Goal: Task Accomplishment & Management: Complete application form

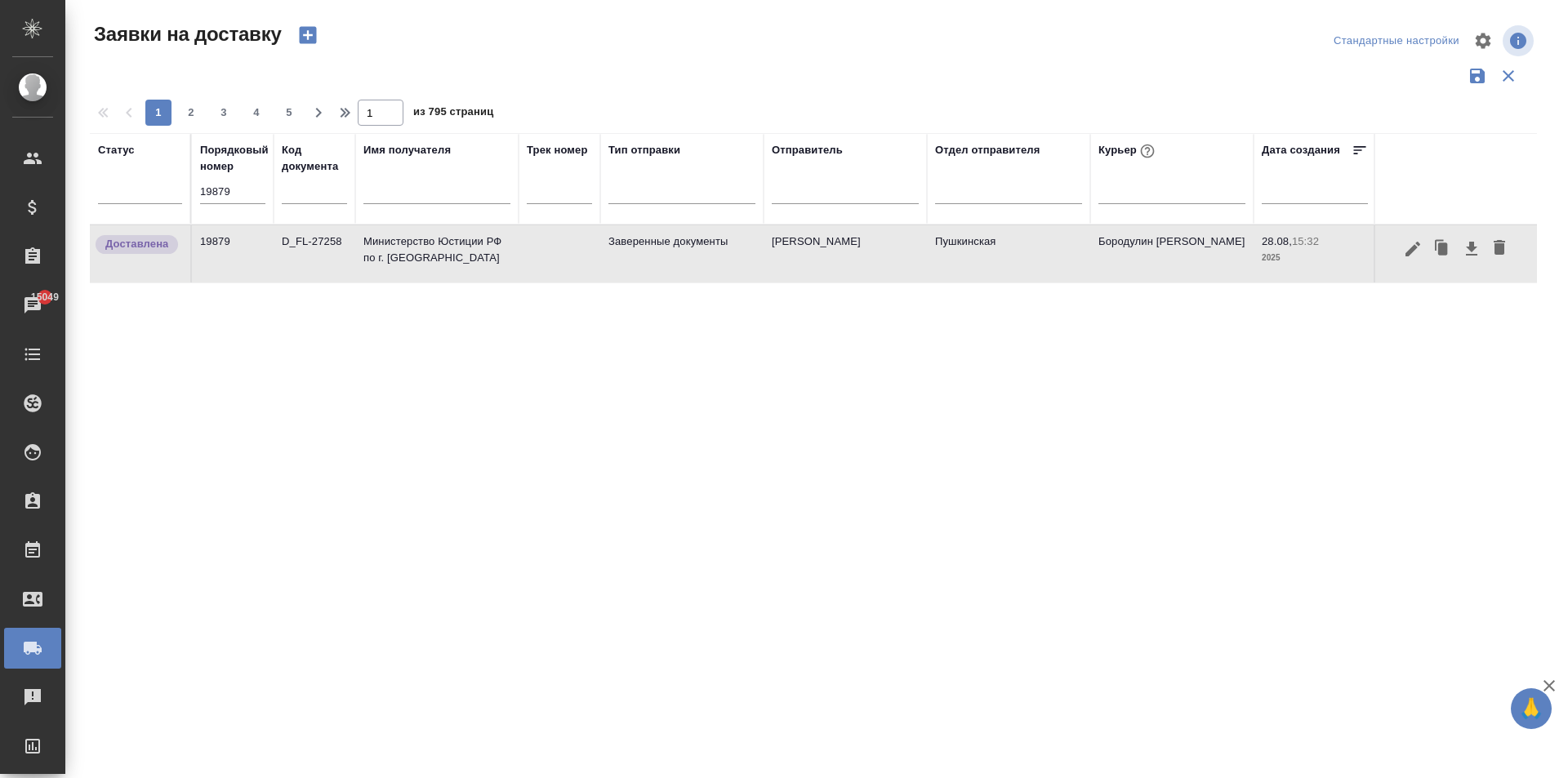
click at [414, 193] on input "text" at bounding box center [437, 193] width 147 height 21
click at [1135, 192] on div at bounding box center [1172, 187] width 147 height 24
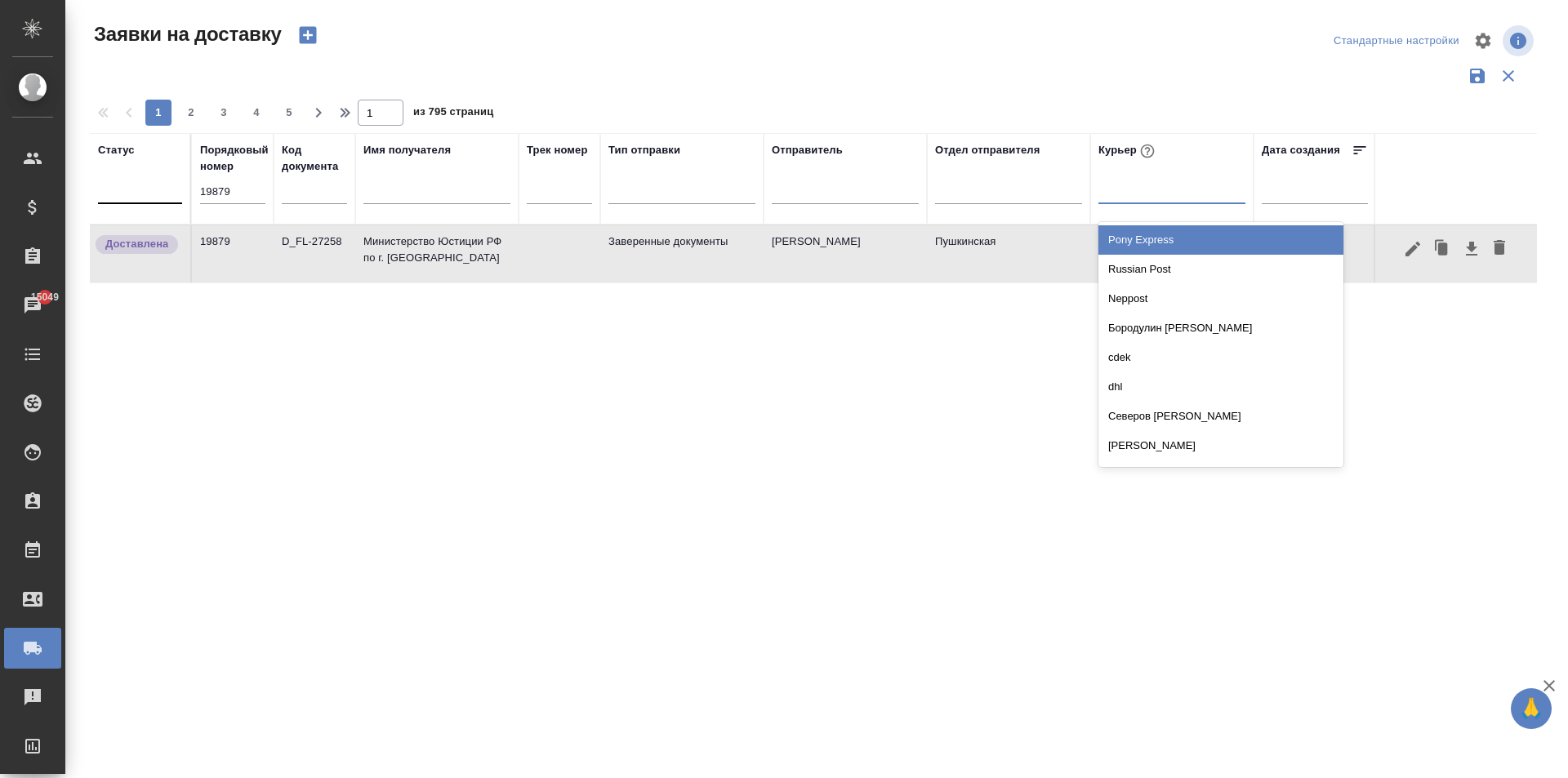
drag, startPoint x: 235, startPoint y: 193, endPoint x: 121, endPoint y: 194, distance: 114.0
click at [125, 194] on tr "Статус Порядковый номер 19879 Код документа Имя получателя Трек номер Тип отпра…" at bounding box center [937, 178] width 1694 height 92
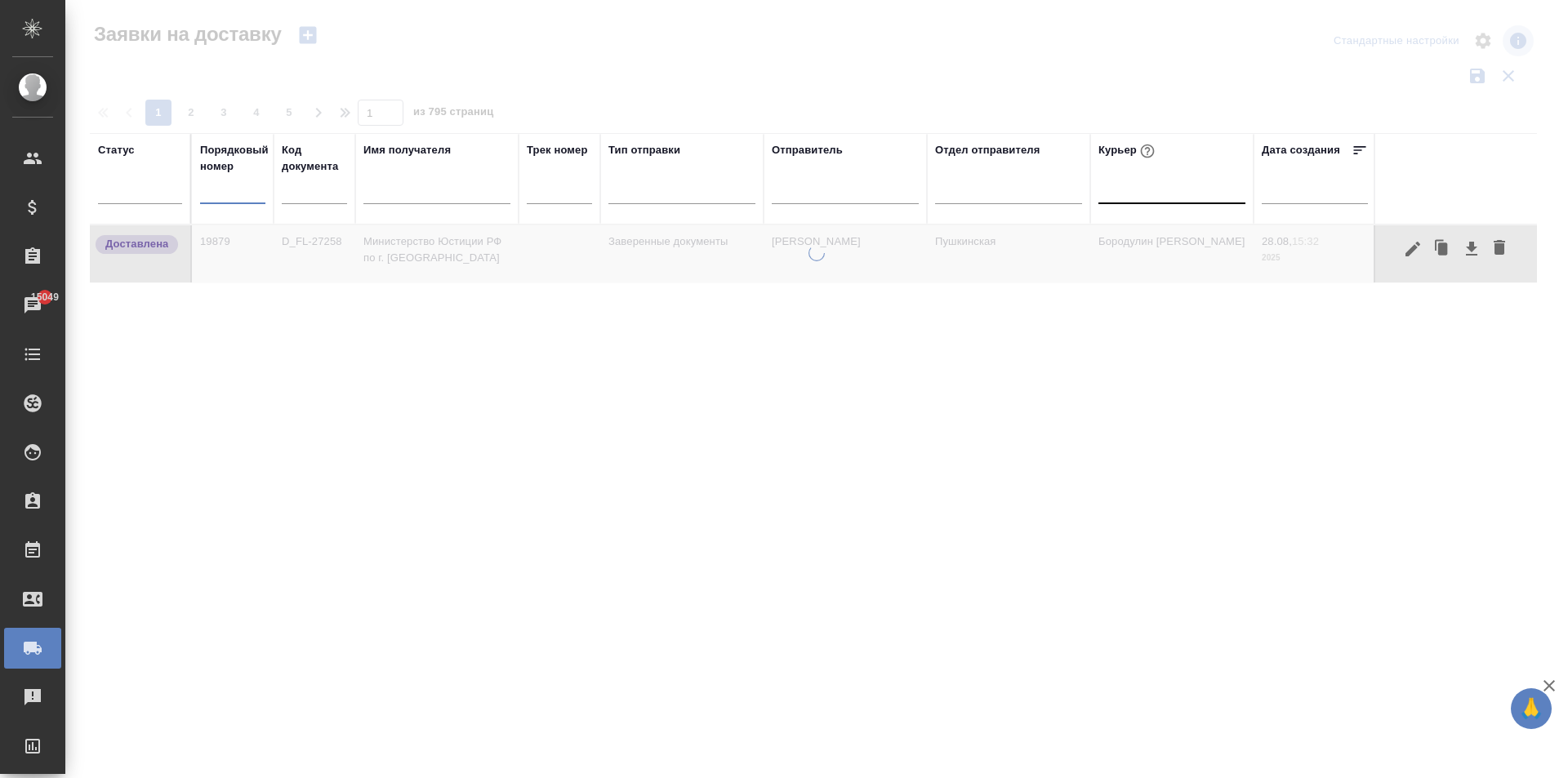
click at [1110, 193] on div at bounding box center [1172, 187] width 147 height 24
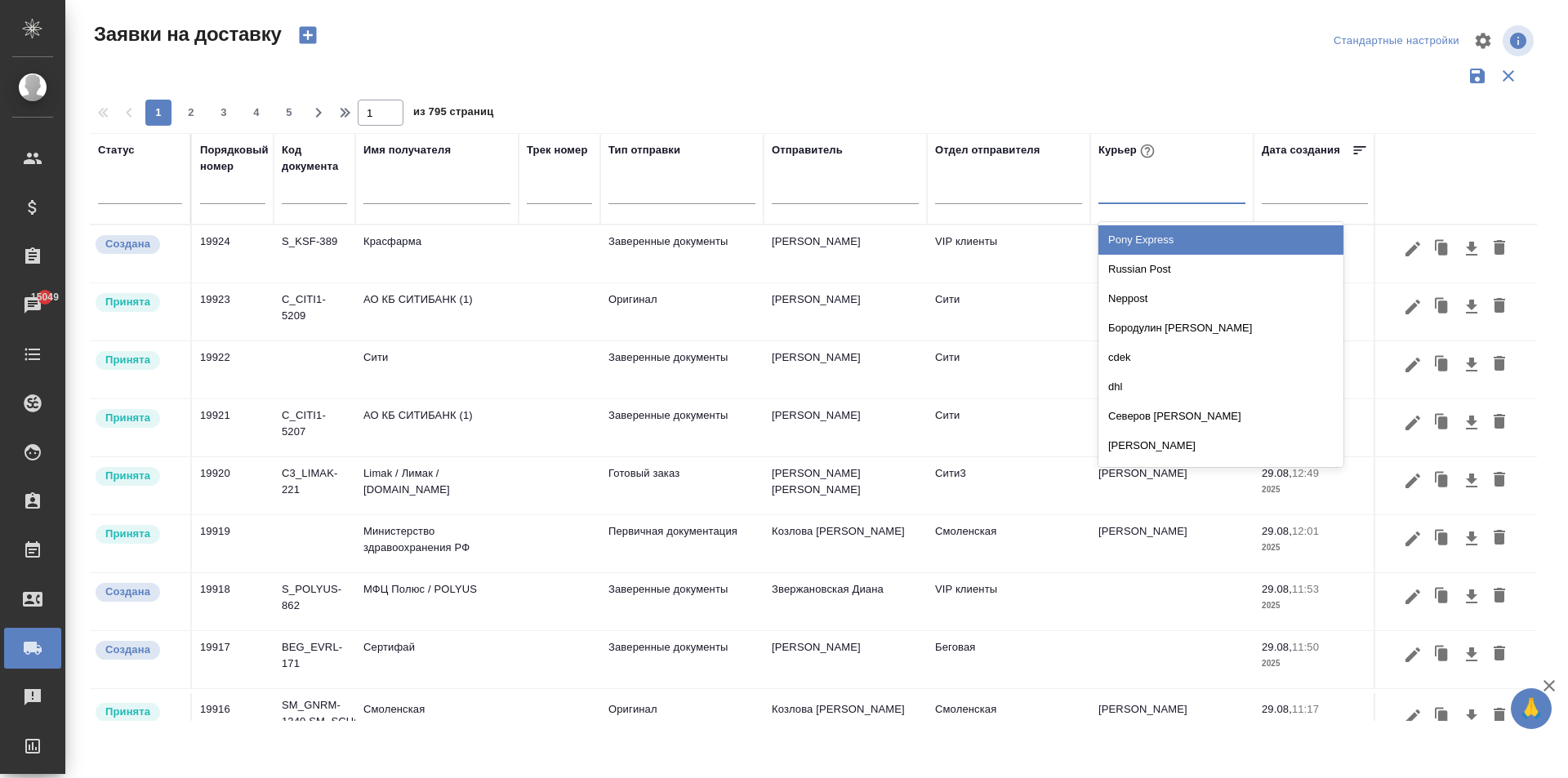
click at [1117, 187] on div at bounding box center [1172, 187] width 147 height 24
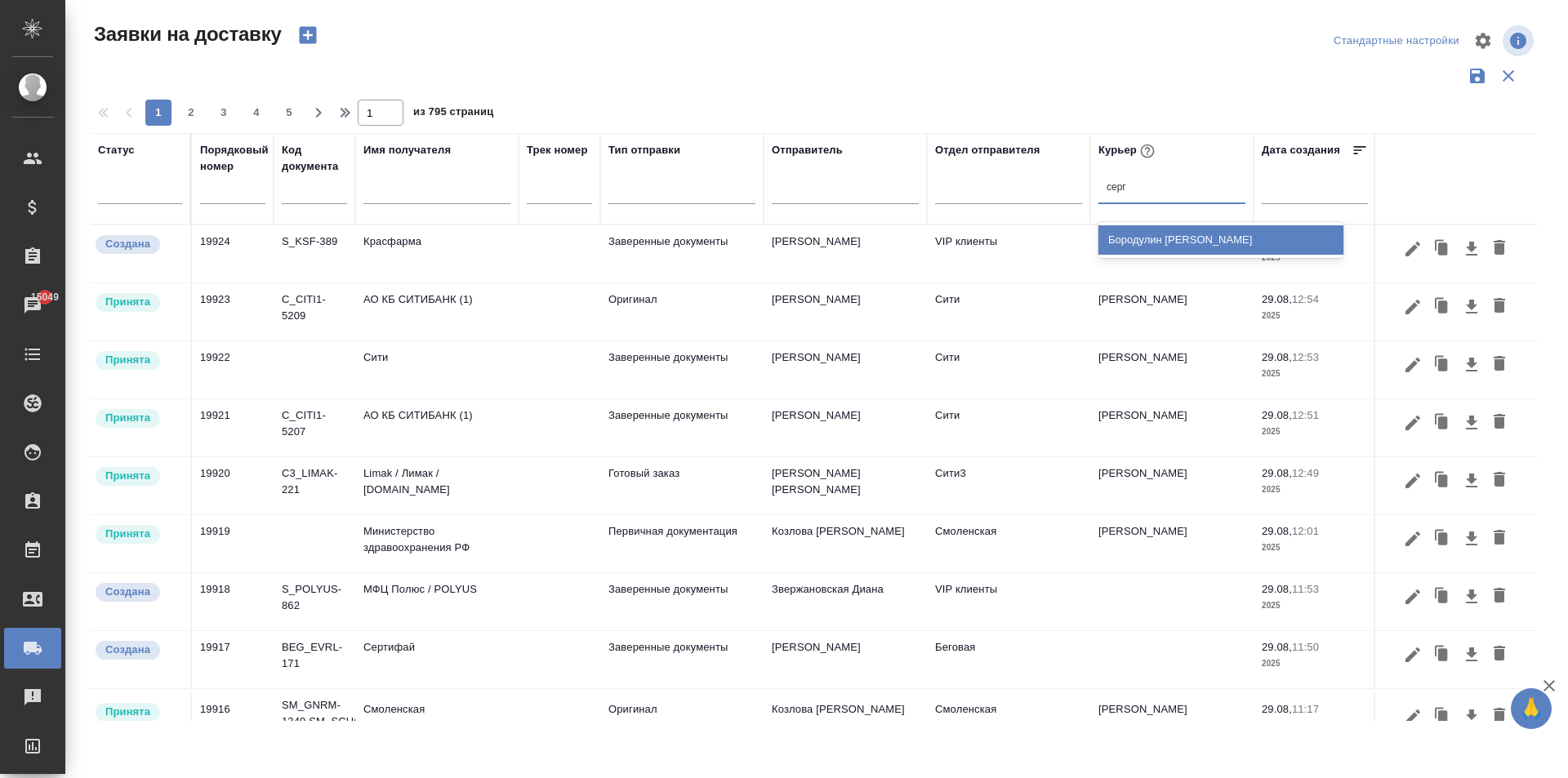
type input "серге"
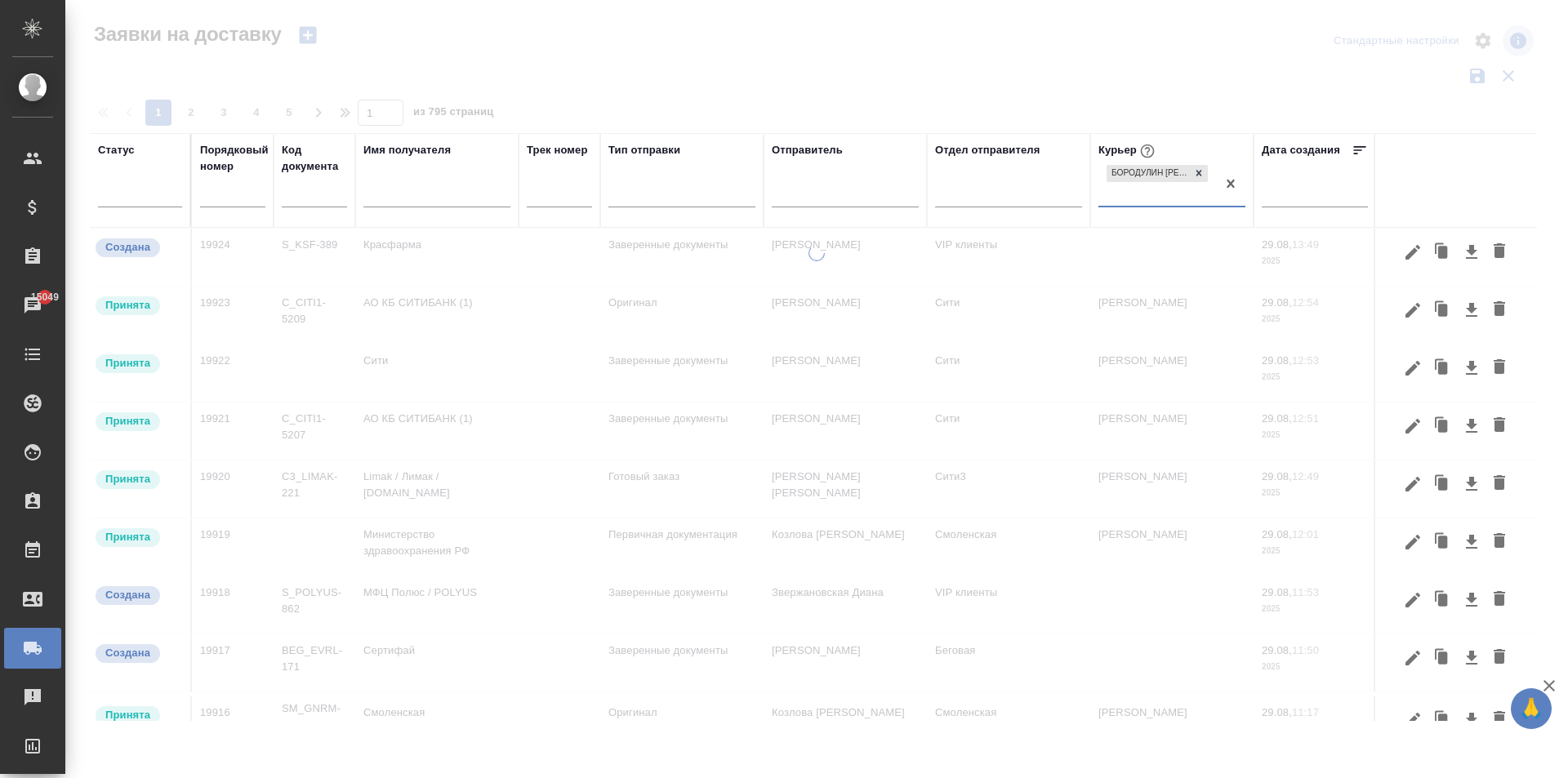
click at [404, 192] on input "text" at bounding box center [437, 196] width 147 height 21
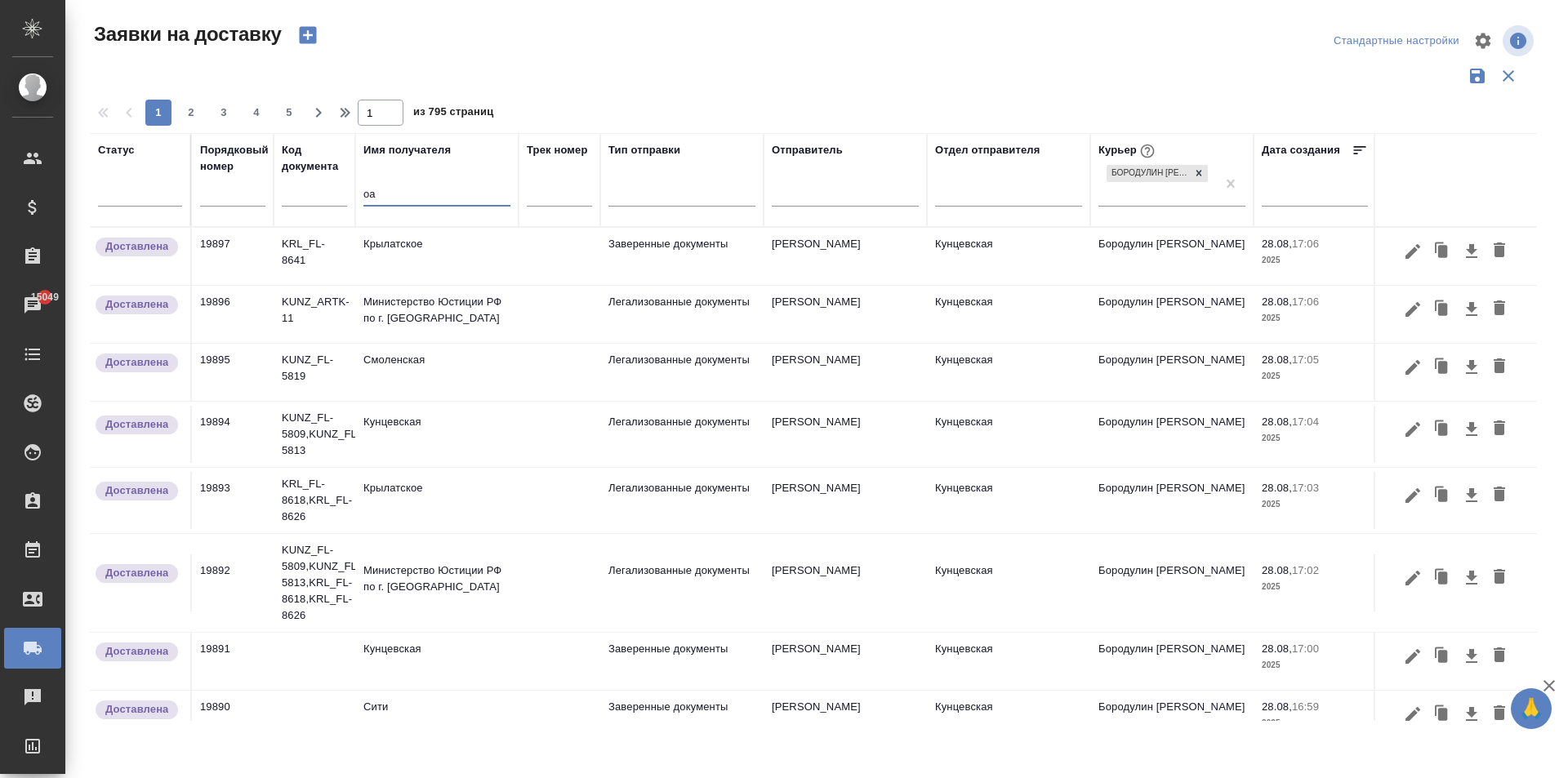
type input "о"
click at [400, 199] on input "text" at bounding box center [437, 196] width 147 height 21
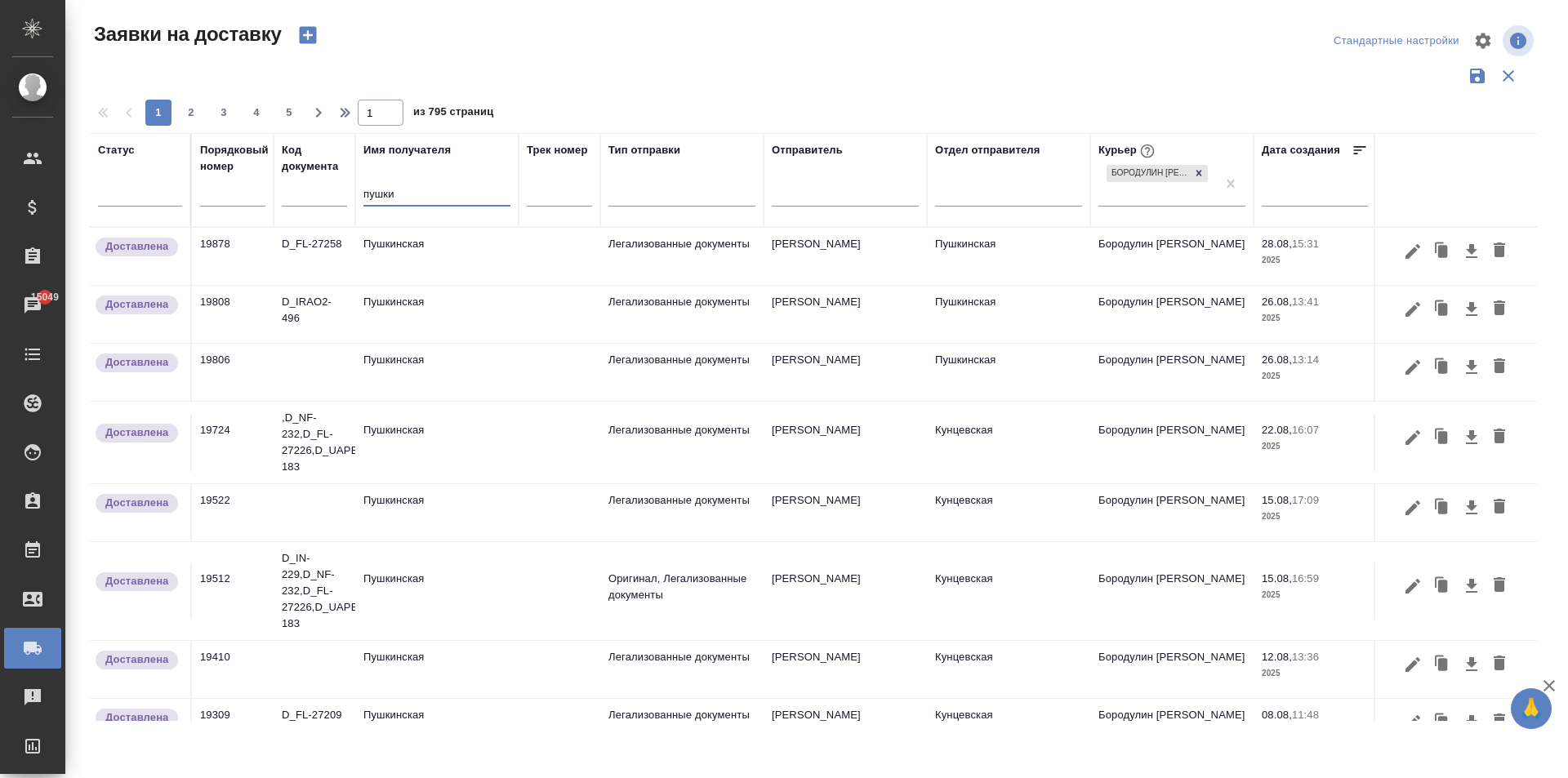
type input "пушки"
click at [413, 254] on td "Пушкинская" at bounding box center [437, 256] width 163 height 57
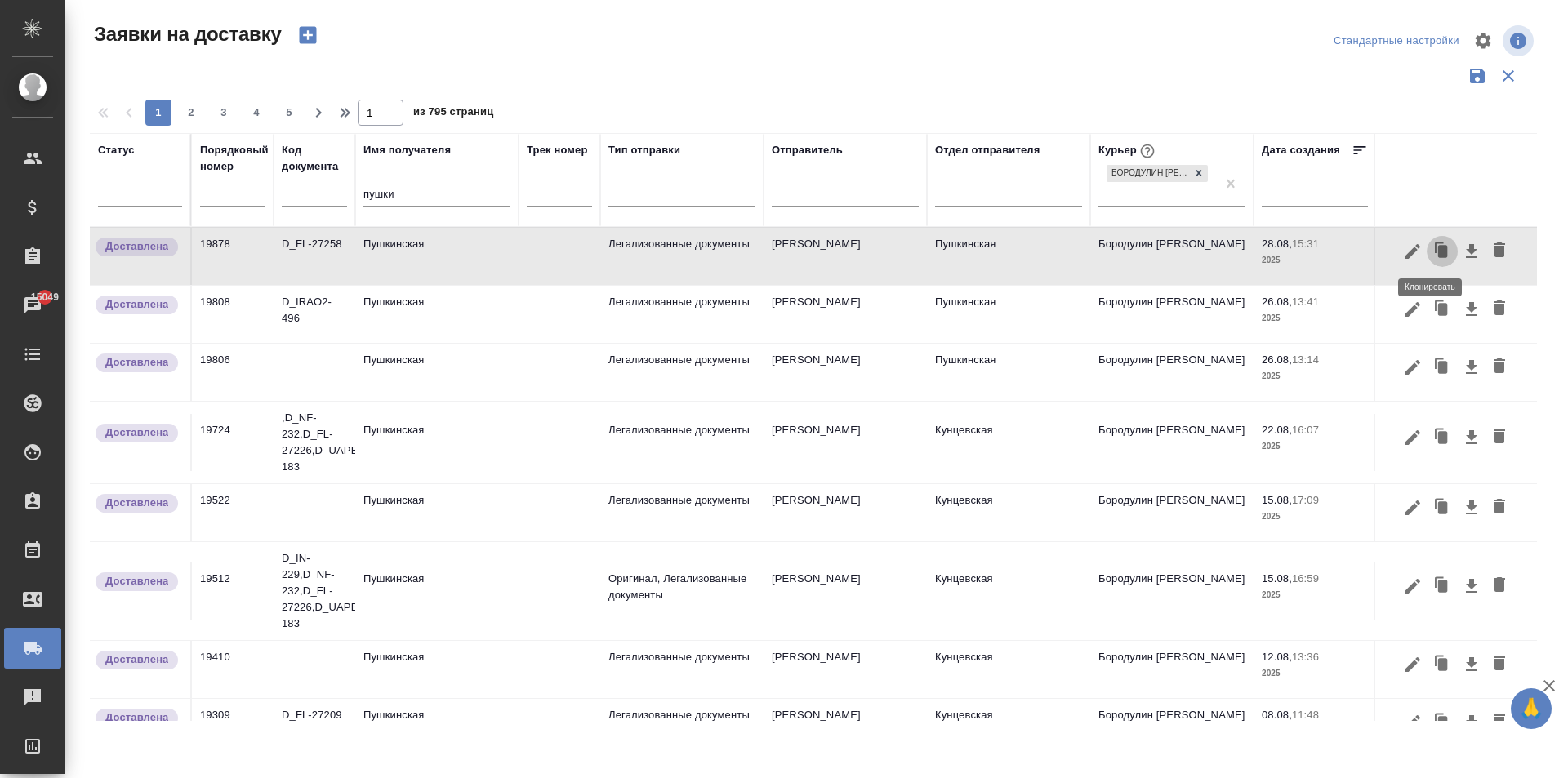
click at [1438, 249] on icon "button" at bounding box center [1443, 251] width 10 height 12
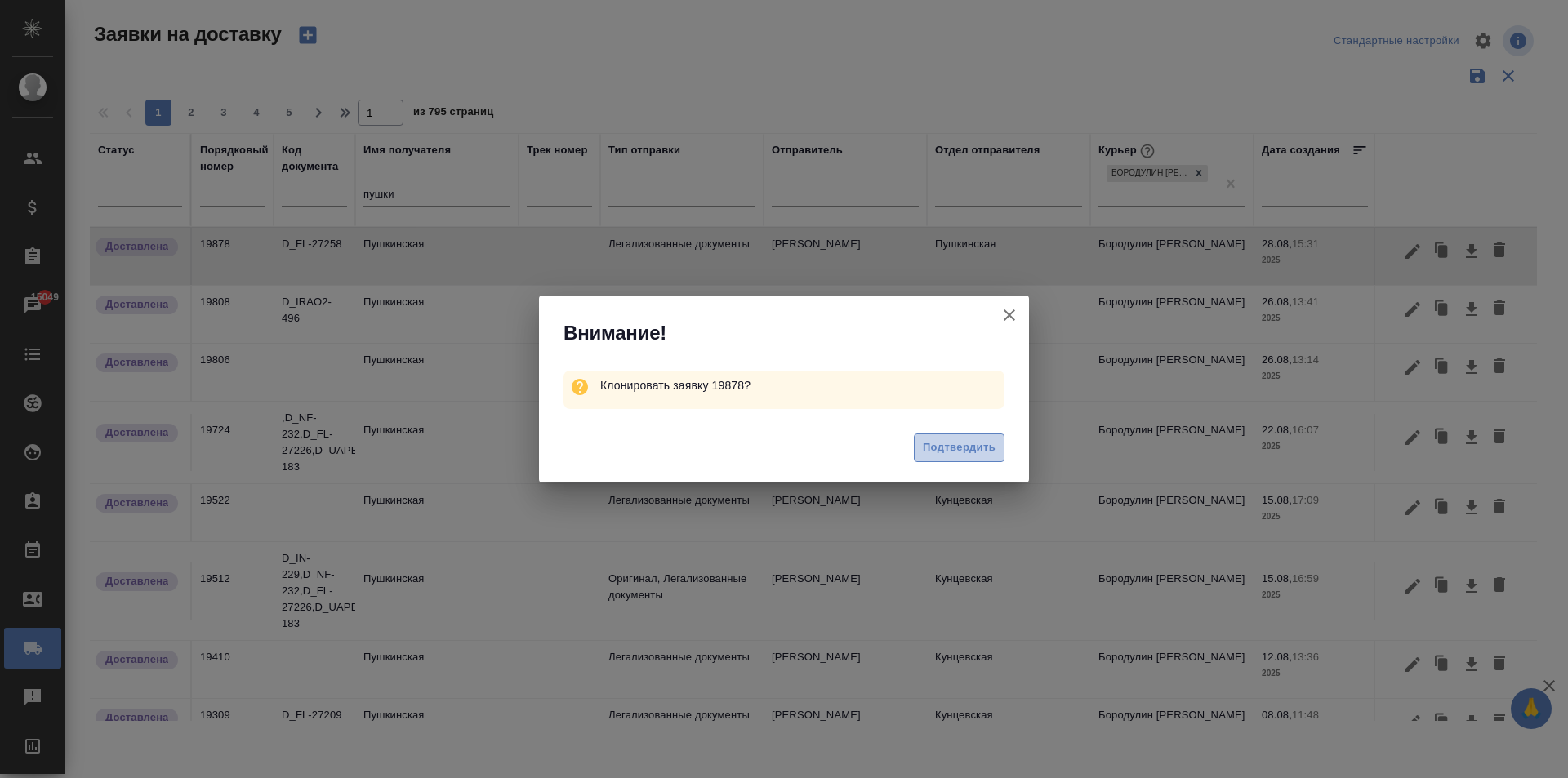
click at [956, 448] on span "Подтвердить" at bounding box center [959, 447] width 73 height 19
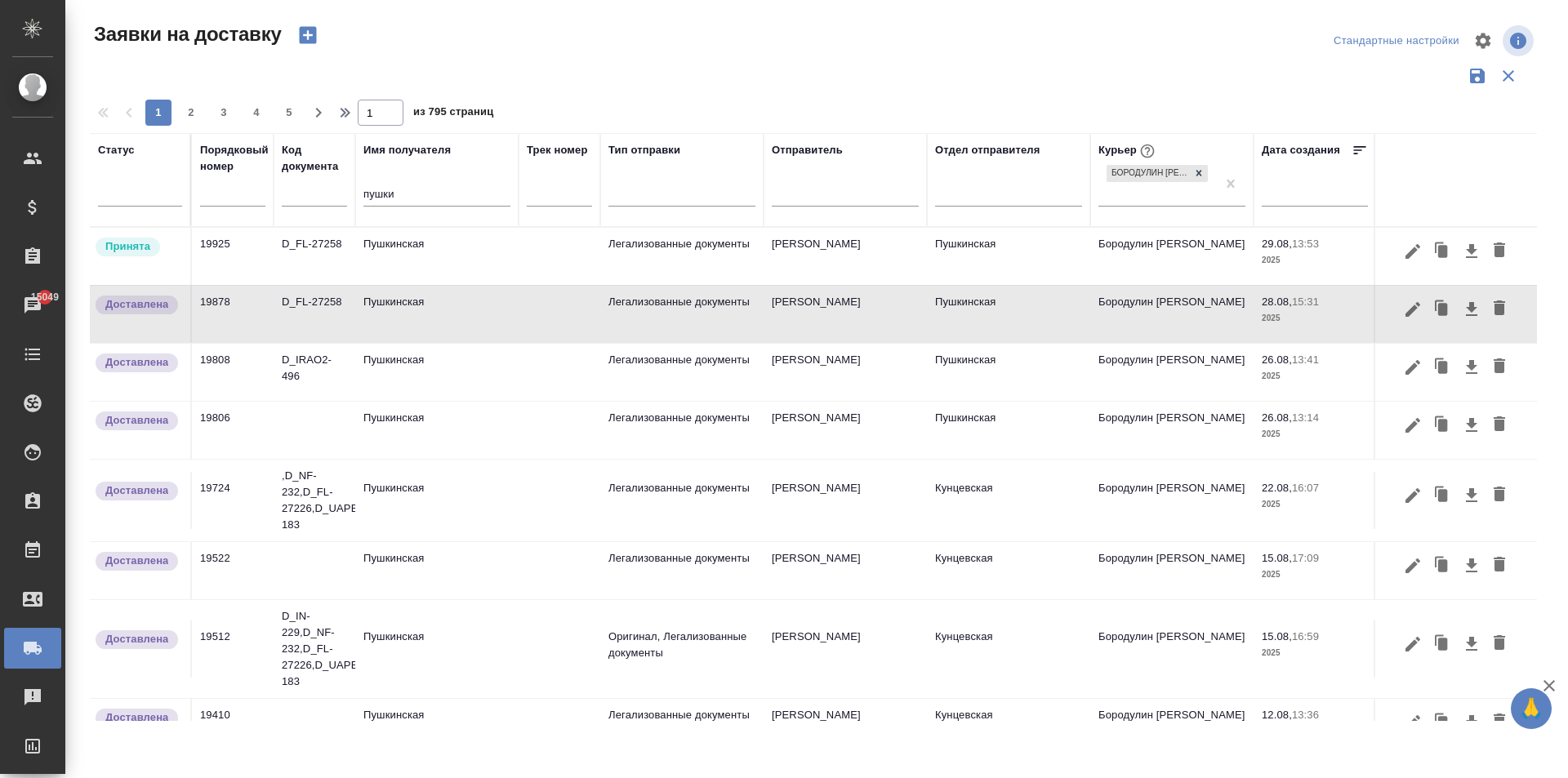
click at [446, 263] on td "Пушкинская" at bounding box center [437, 256] width 163 height 57
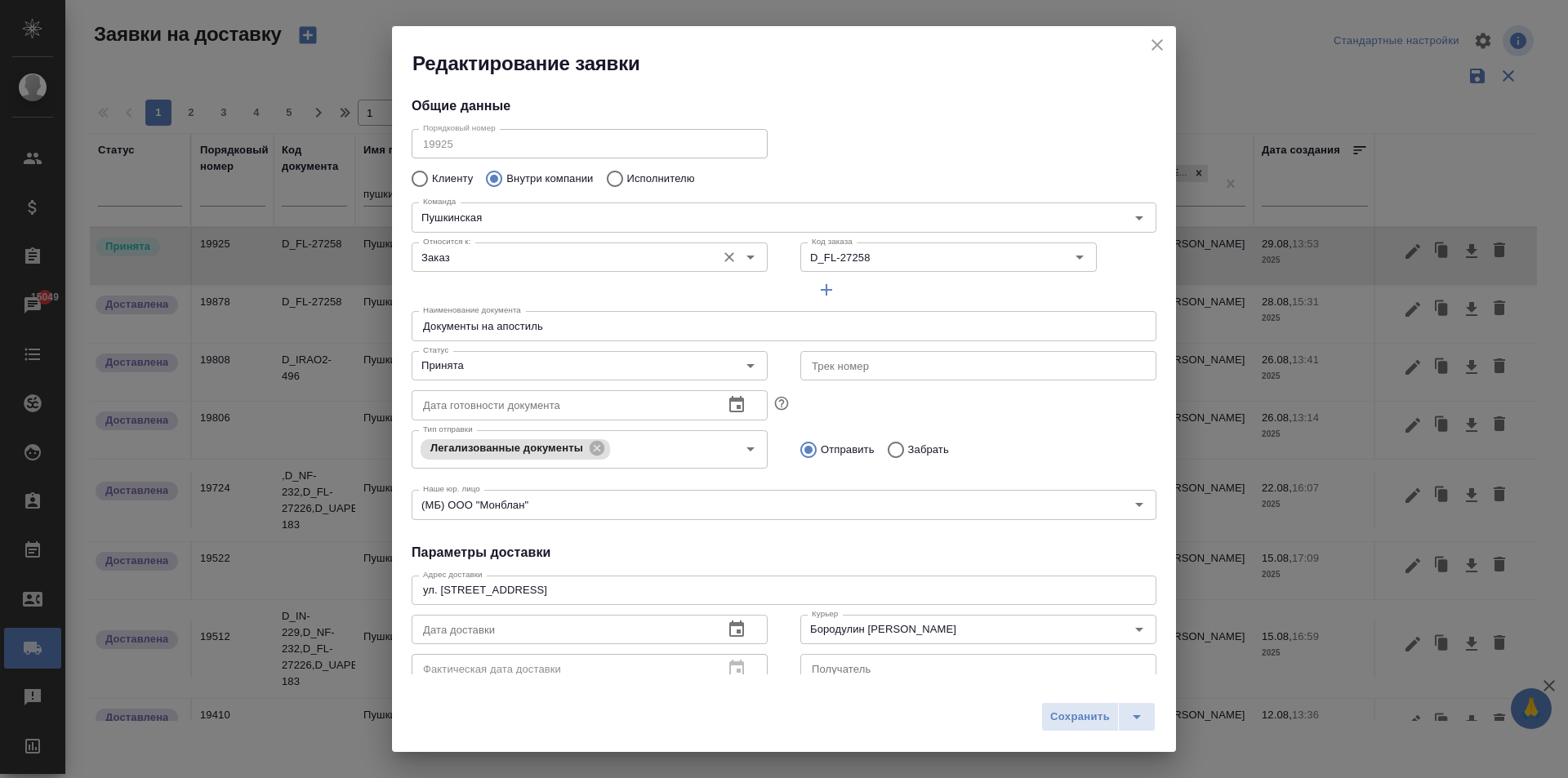
type input "Пушкинская"
type input "[PERSON_NAME]"
click at [882, 259] on input "D_FL-27258" at bounding box center [909, 257] width 207 height 20
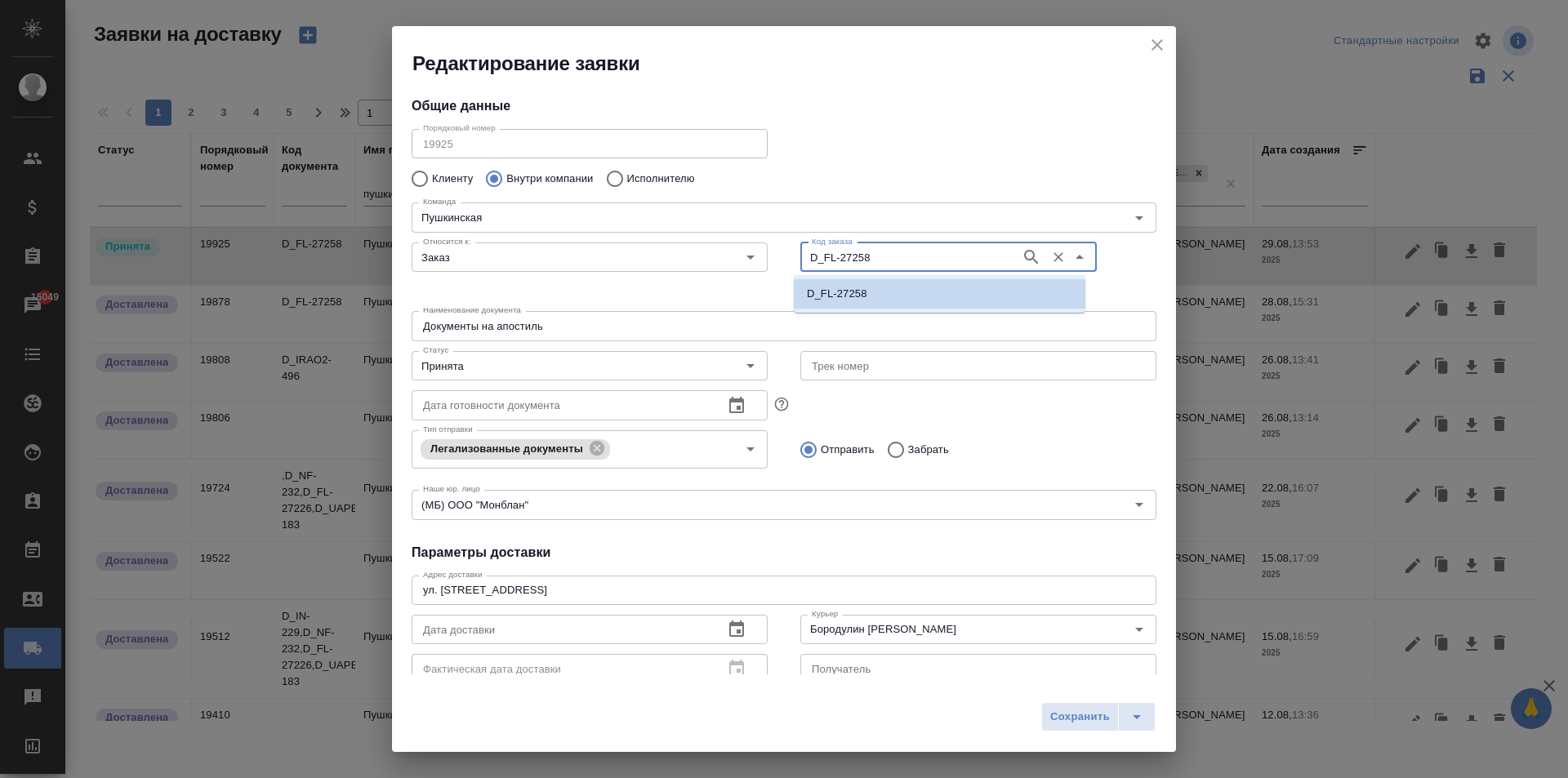
click at [882, 259] on input "D_FL-27258" at bounding box center [909, 257] width 207 height 20
type input "D_FL-27263"
click at [856, 295] on p "D_FL-27263" at bounding box center [836, 294] width 60 height 17
type input "D_FL-27263"
click at [560, 332] on input "Документы на апостиль" at bounding box center [784, 326] width 744 height 30
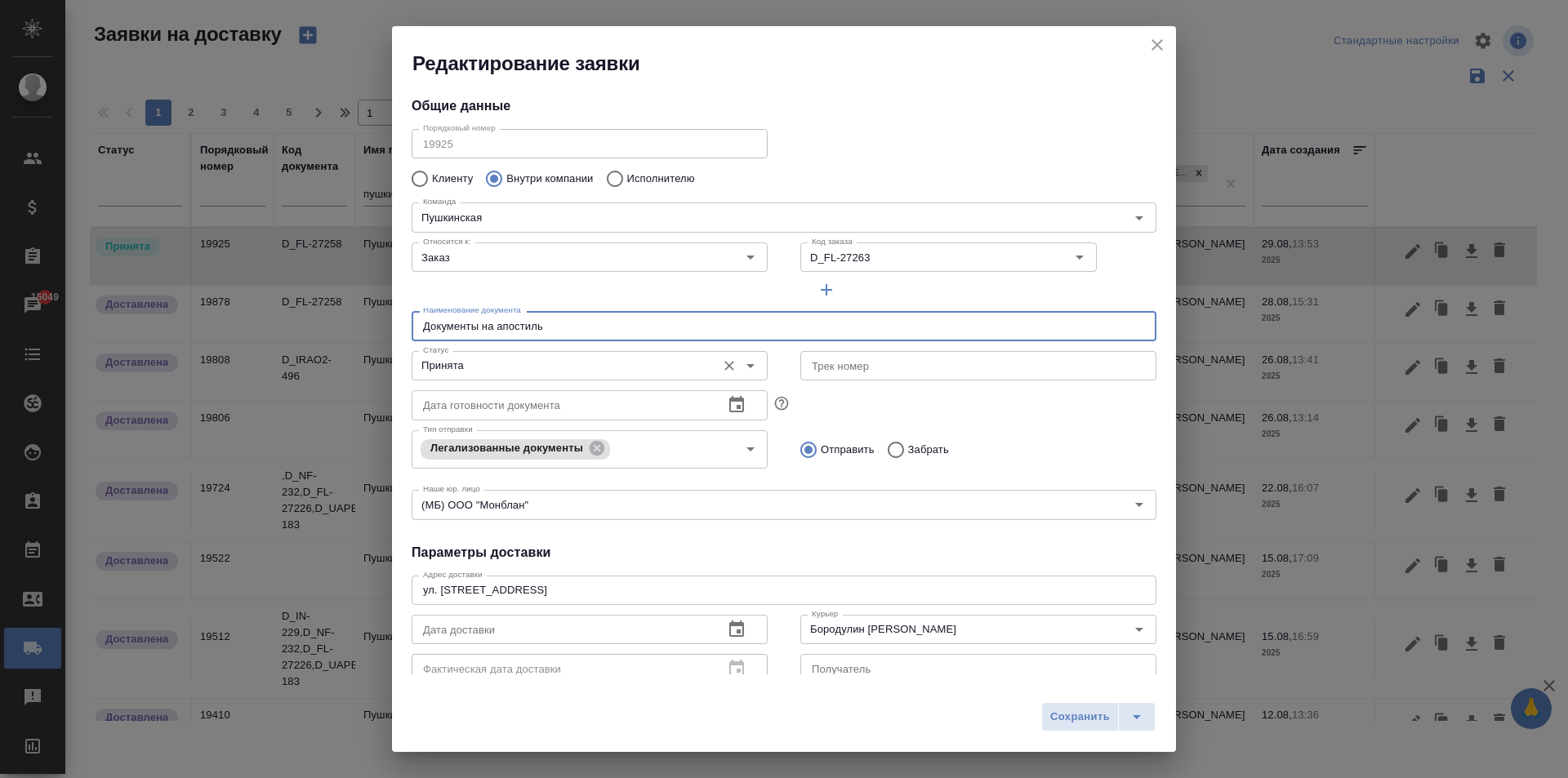
click at [513, 367] on input "Принята" at bounding box center [562, 365] width 291 height 20
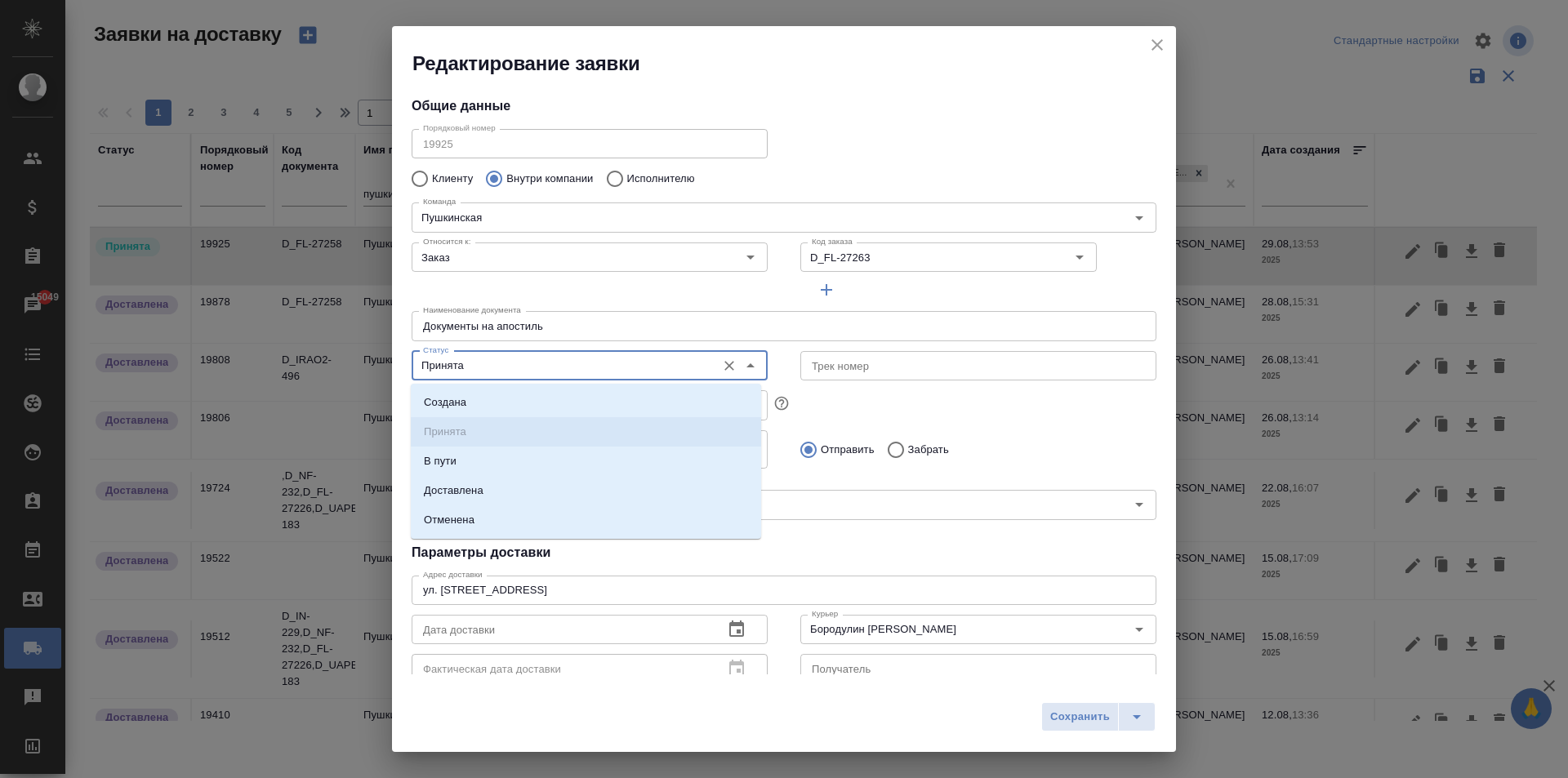
click at [513, 367] on input "Принята" at bounding box center [562, 365] width 291 height 20
click at [801, 556] on h4 "Параметры доставки" at bounding box center [784, 553] width 744 height 20
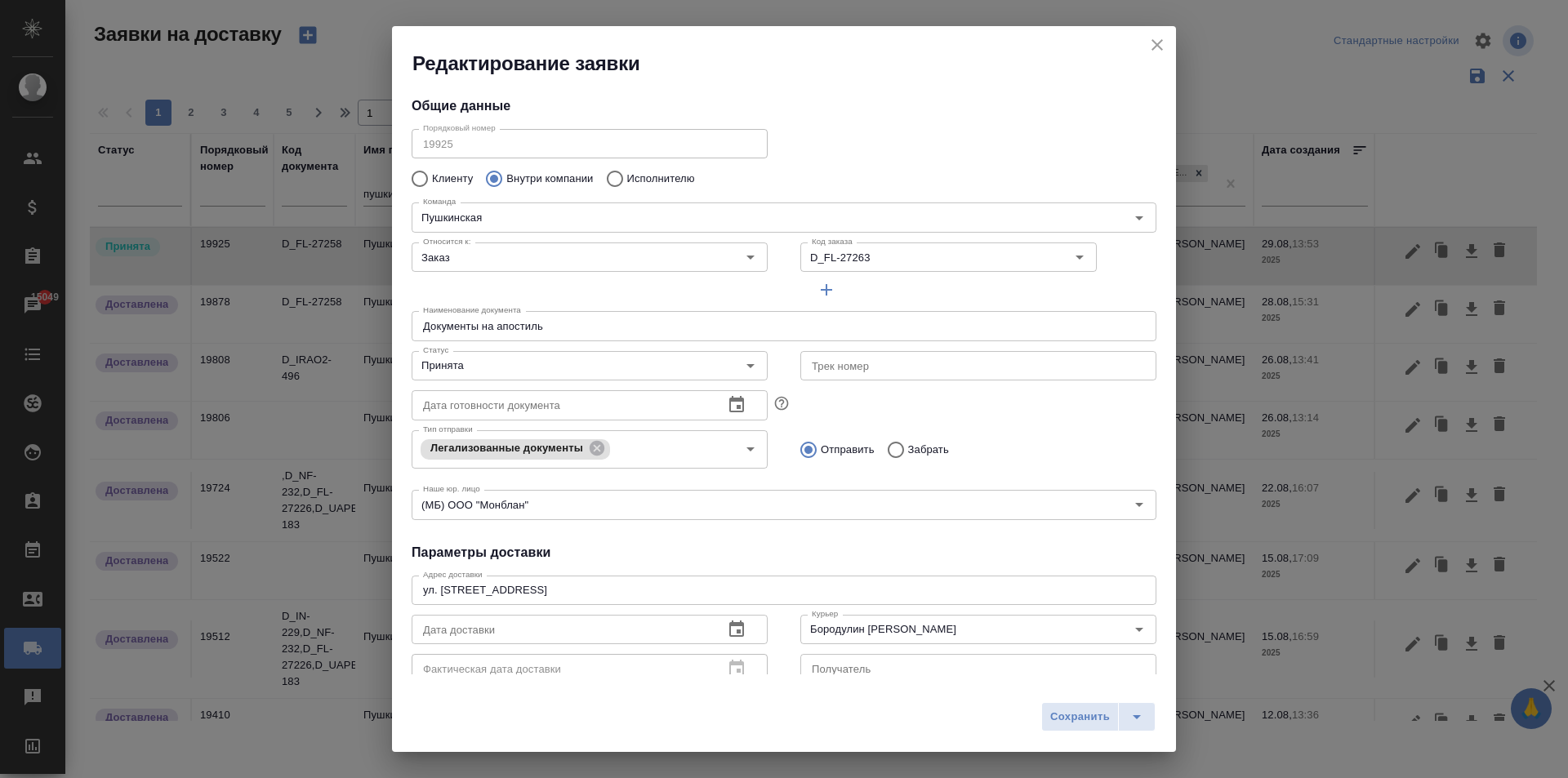
click at [720, 631] on button "button" at bounding box center [736, 629] width 39 height 39
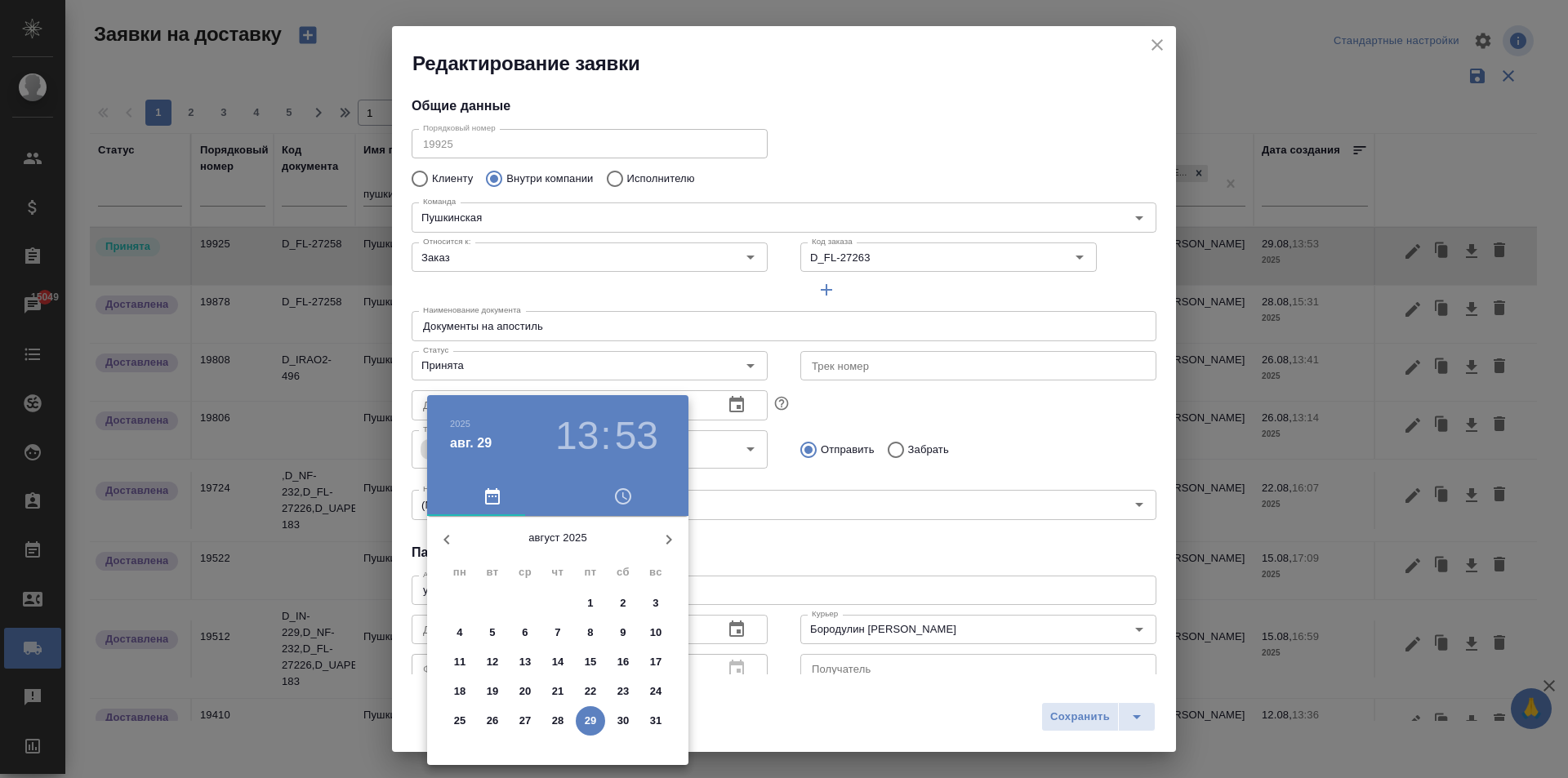
click at [589, 723] on p "29" at bounding box center [590, 721] width 12 height 17
type input "[DATE] 13:53"
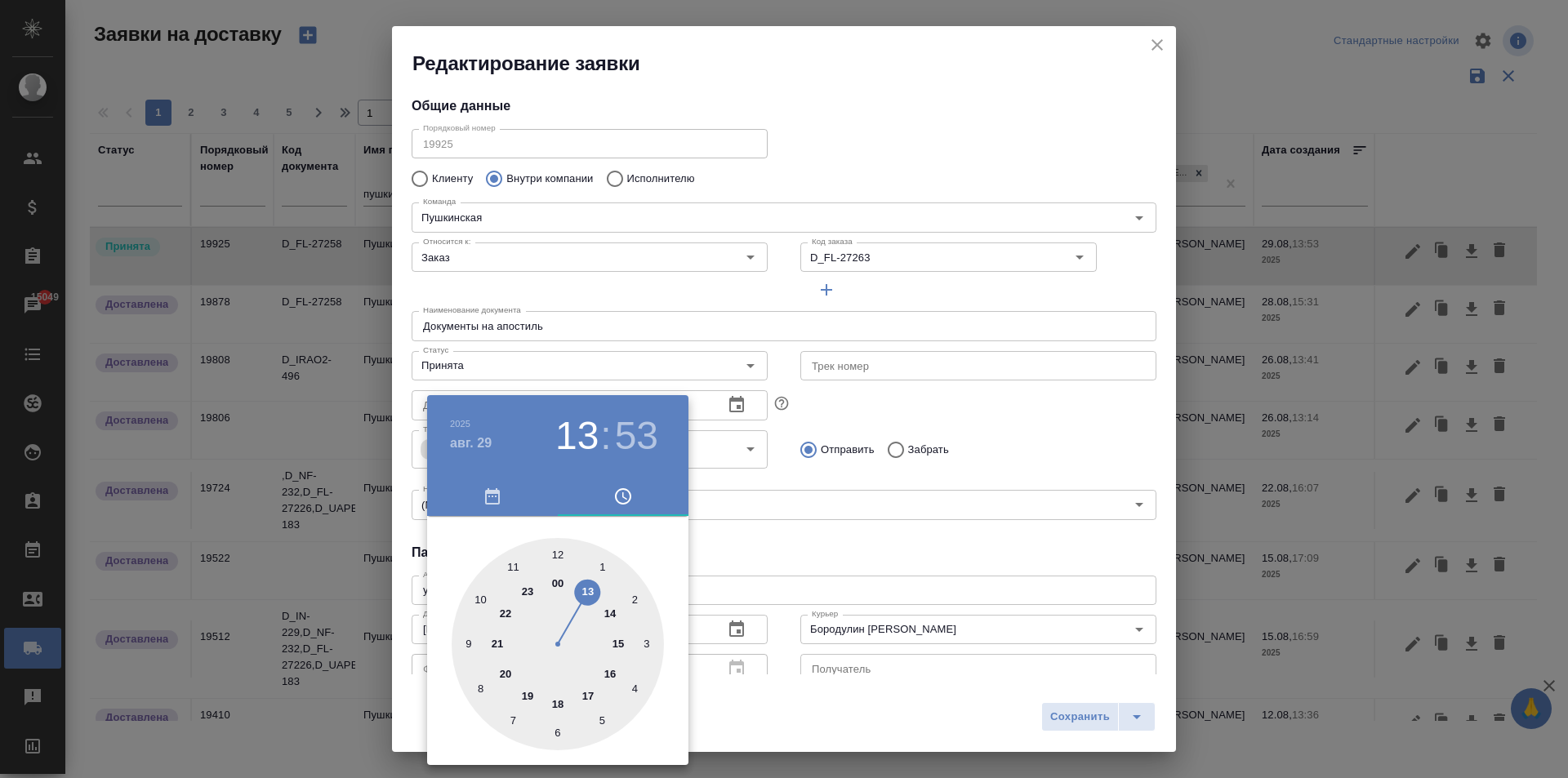
click at [939, 553] on div at bounding box center [784, 389] width 1568 height 778
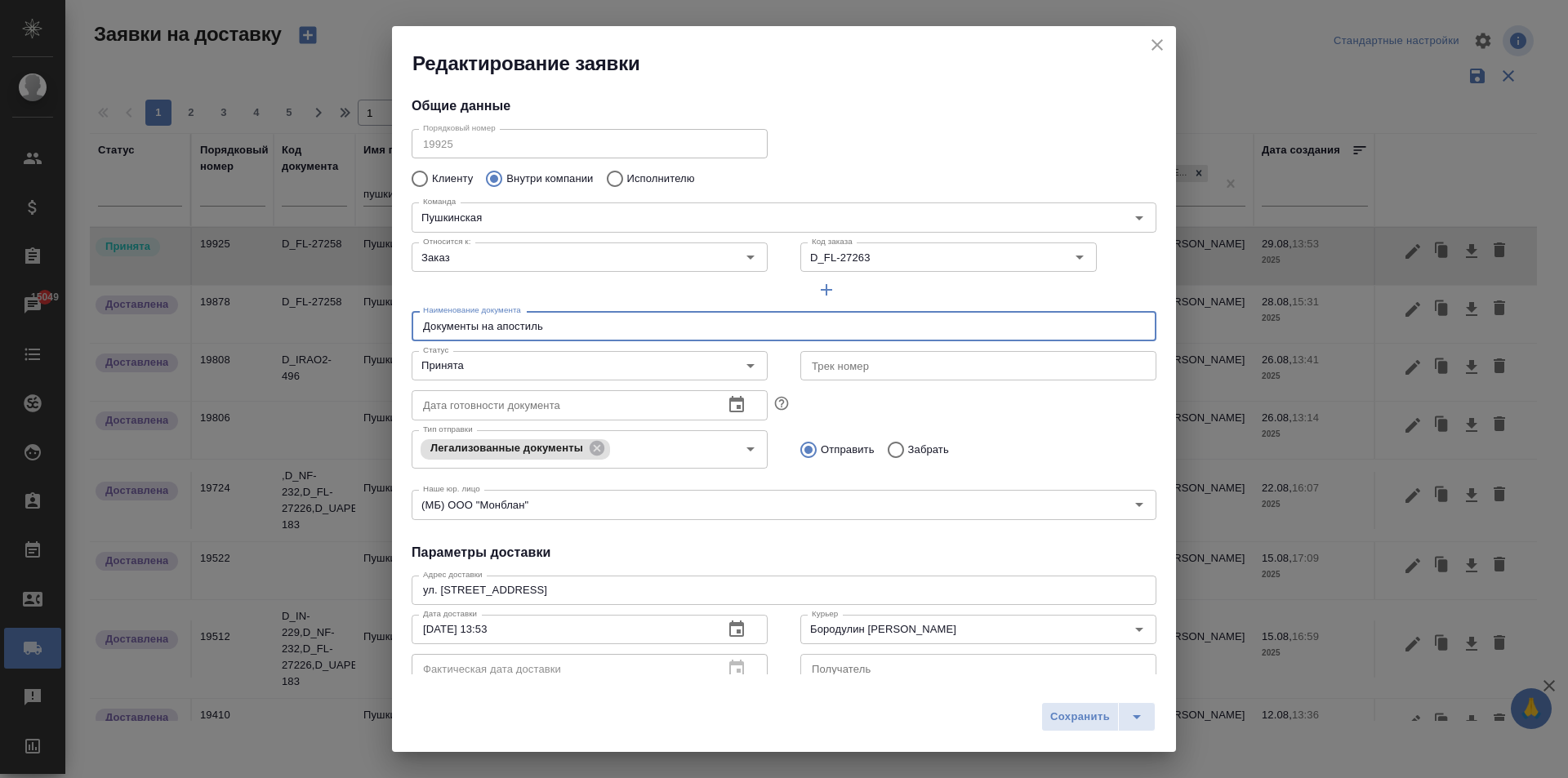
click at [587, 326] on input "Документы на апостиль" at bounding box center [784, 326] width 744 height 30
click at [890, 450] on input "Забрать" at bounding box center [894, 450] width 30 height 35
radio input "true"
click at [573, 331] on input "Документы на апостиль" at bounding box center [784, 326] width 744 height 30
type input "Документы на апостиль"
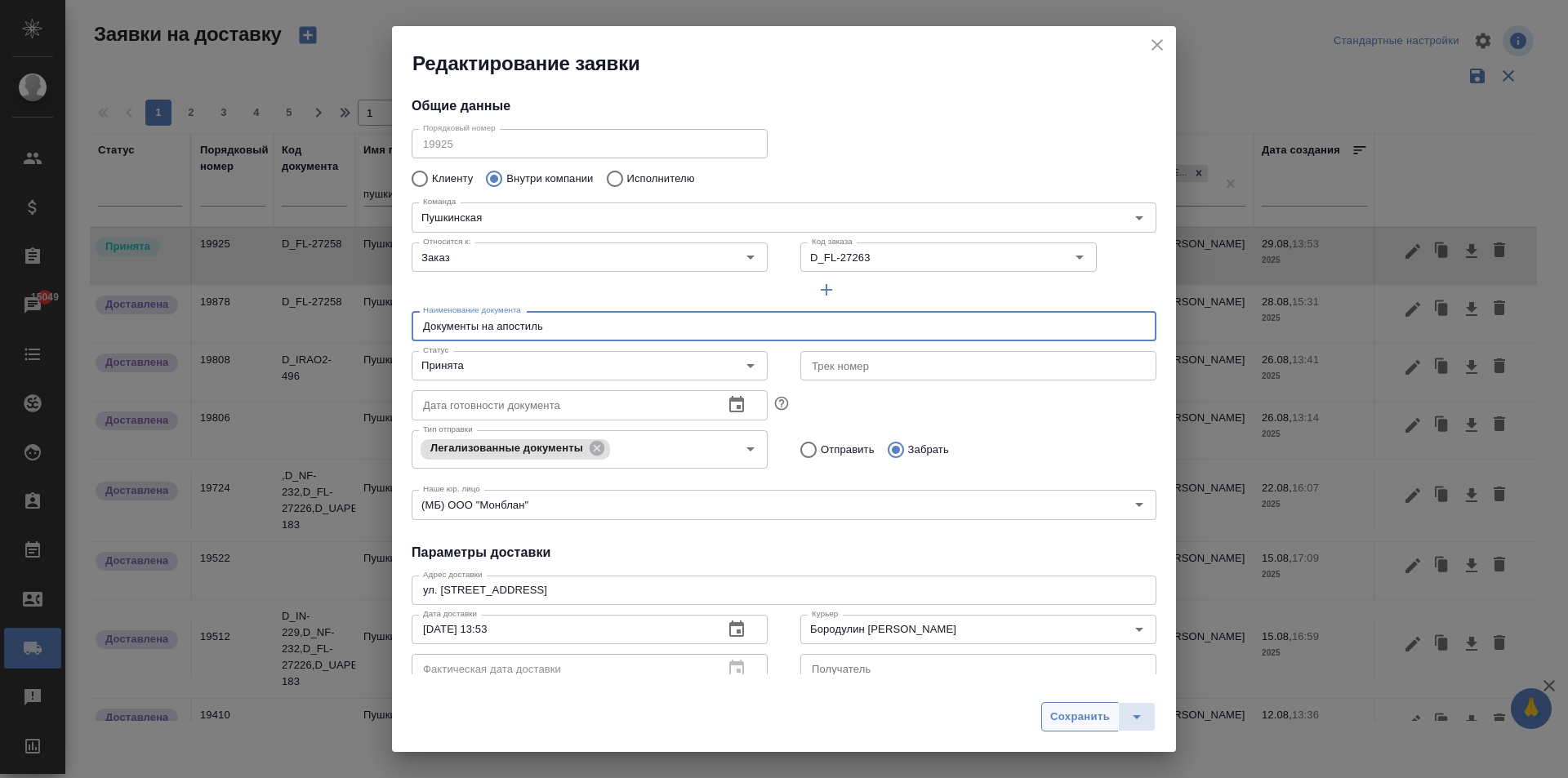
click at [1056, 722] on span "Сохранить" at bounding box center [1079, 717] width 59 height 19
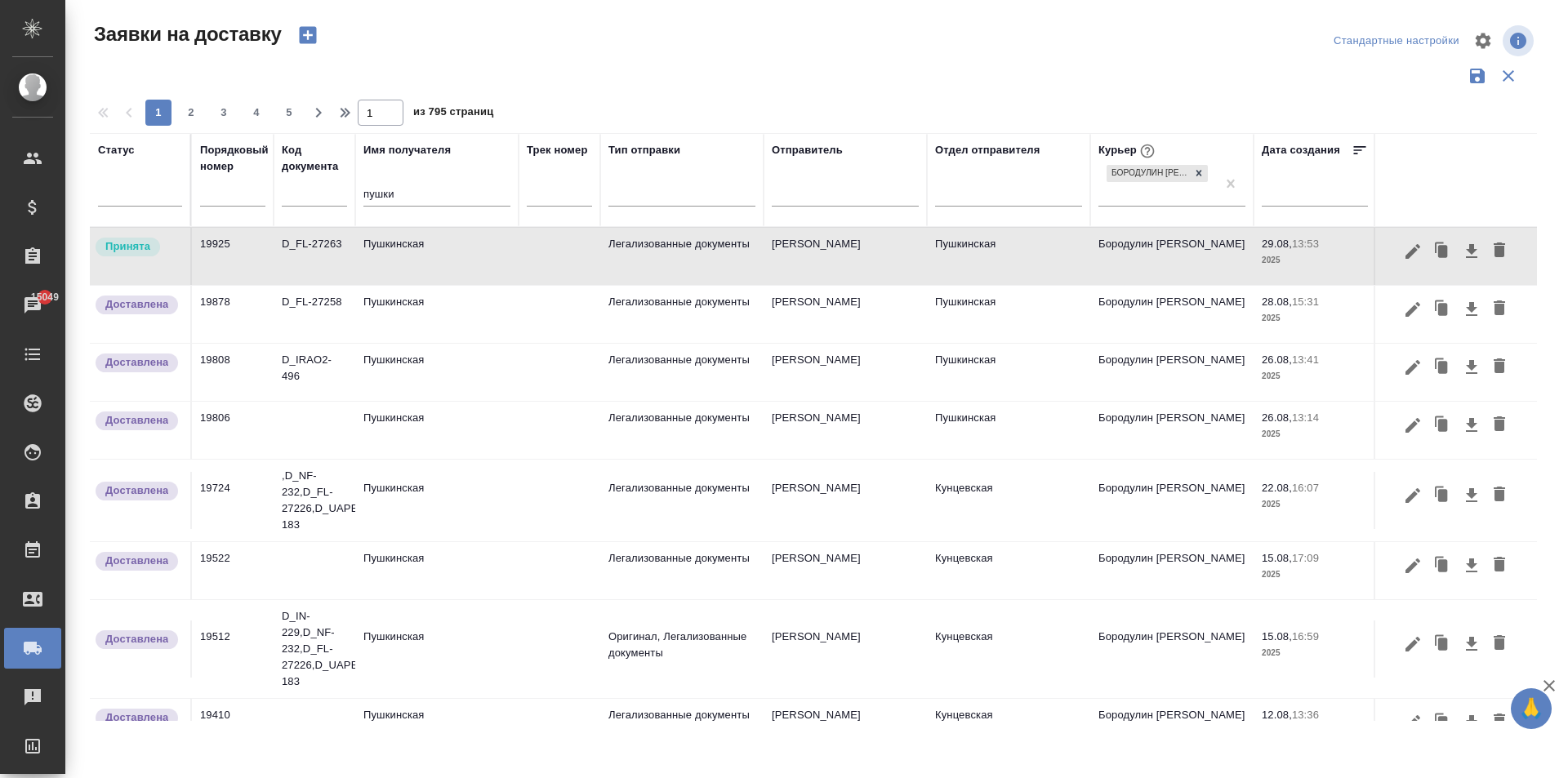
click at [411, 261] on td "Пушкинская" at bounding box center [437, 256] width 163 height 57
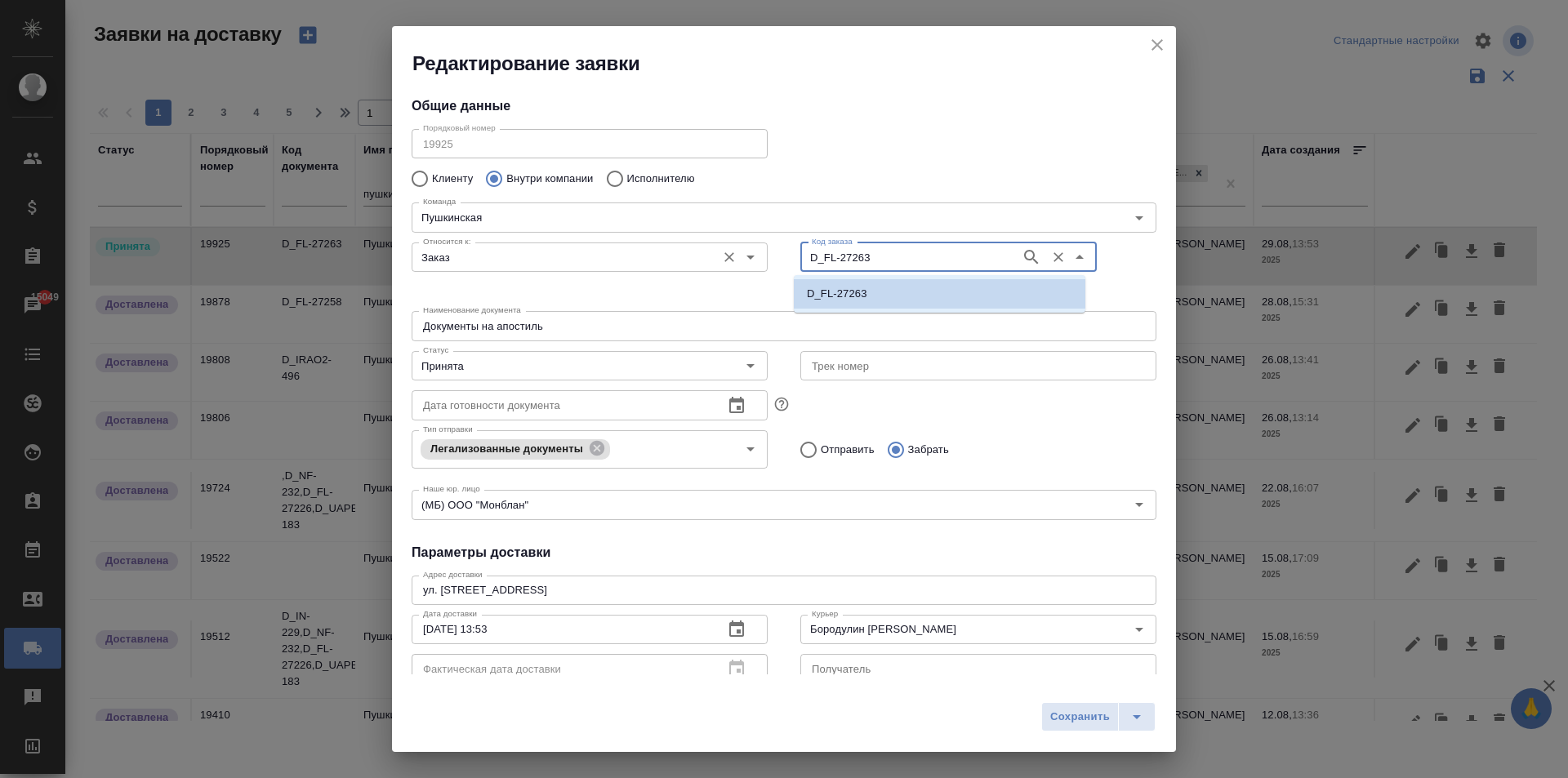
drag, startPoint x: 864, startPoint y: 255, endPoint x: 758, endPoint y: 252, distance: 106.0
click at [758, 252] on div "Относится к: Заказ Относится к: Код заказа D_FL-27263 Код заказа" at bounding box center [784, 270] width 777 height 101
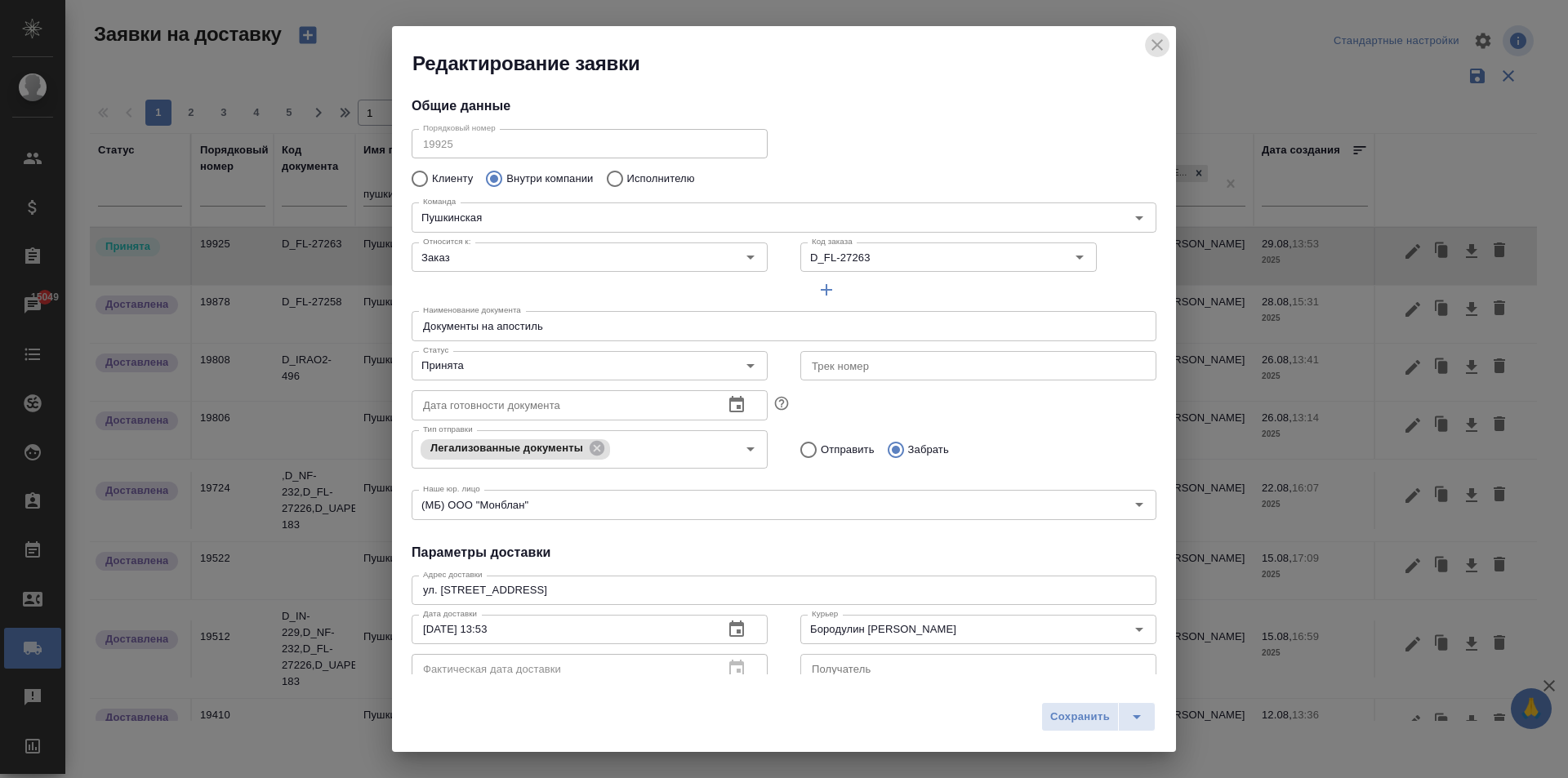
click at [1153, 46] on icon "close" at bounding box center [1157, 45] width 20 height 20
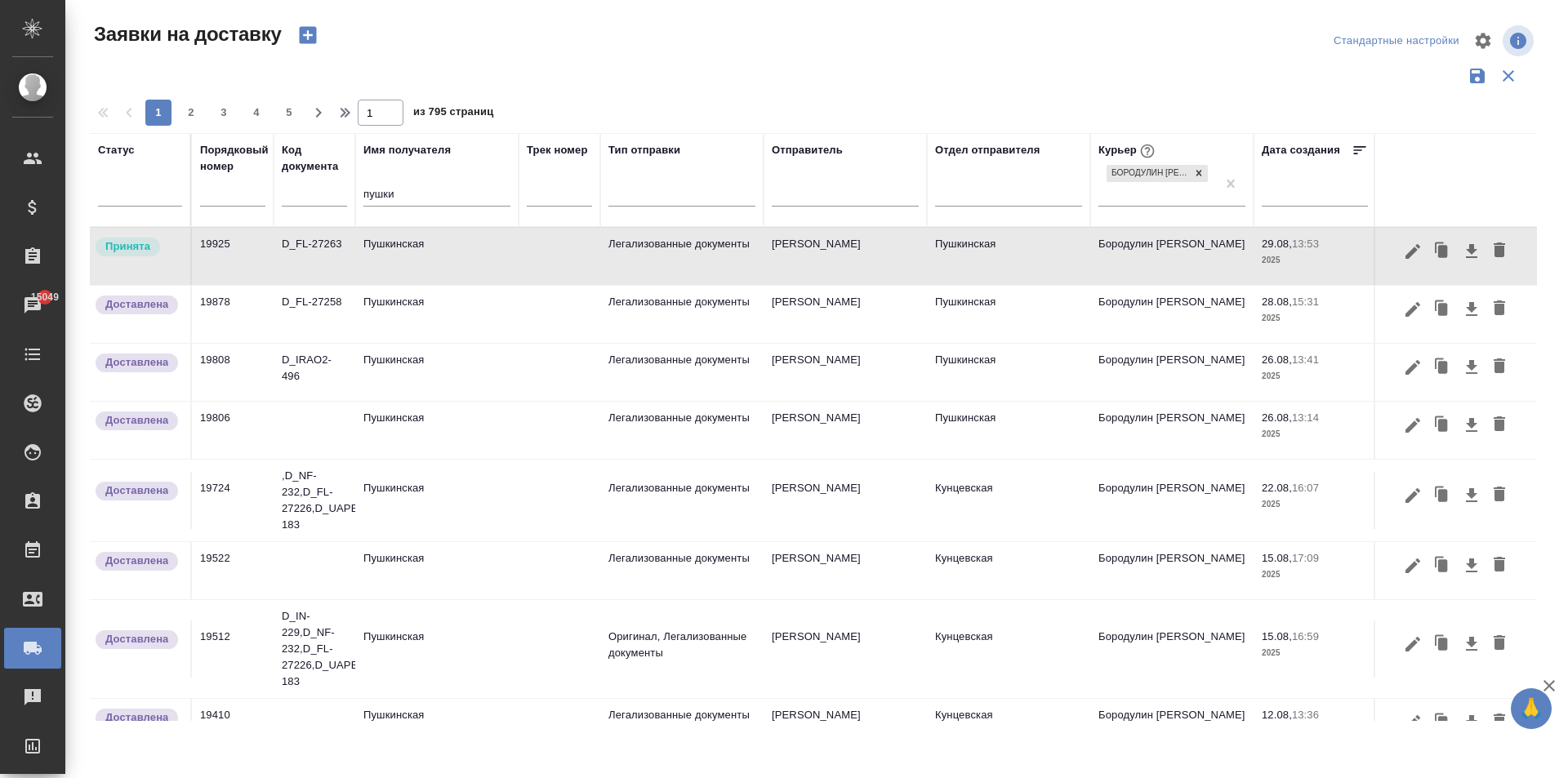
drag, startPoint x: 401, startPoint y: 194, endPoint x: 278, endPoint y: 195, distance: 123.0
click at [278, 195] on tr "Статус Порядковый номер Код документа Имя получателя пушки Трек номер Тип отпра…" at bounding box center [937, 180] width 1694 height 94
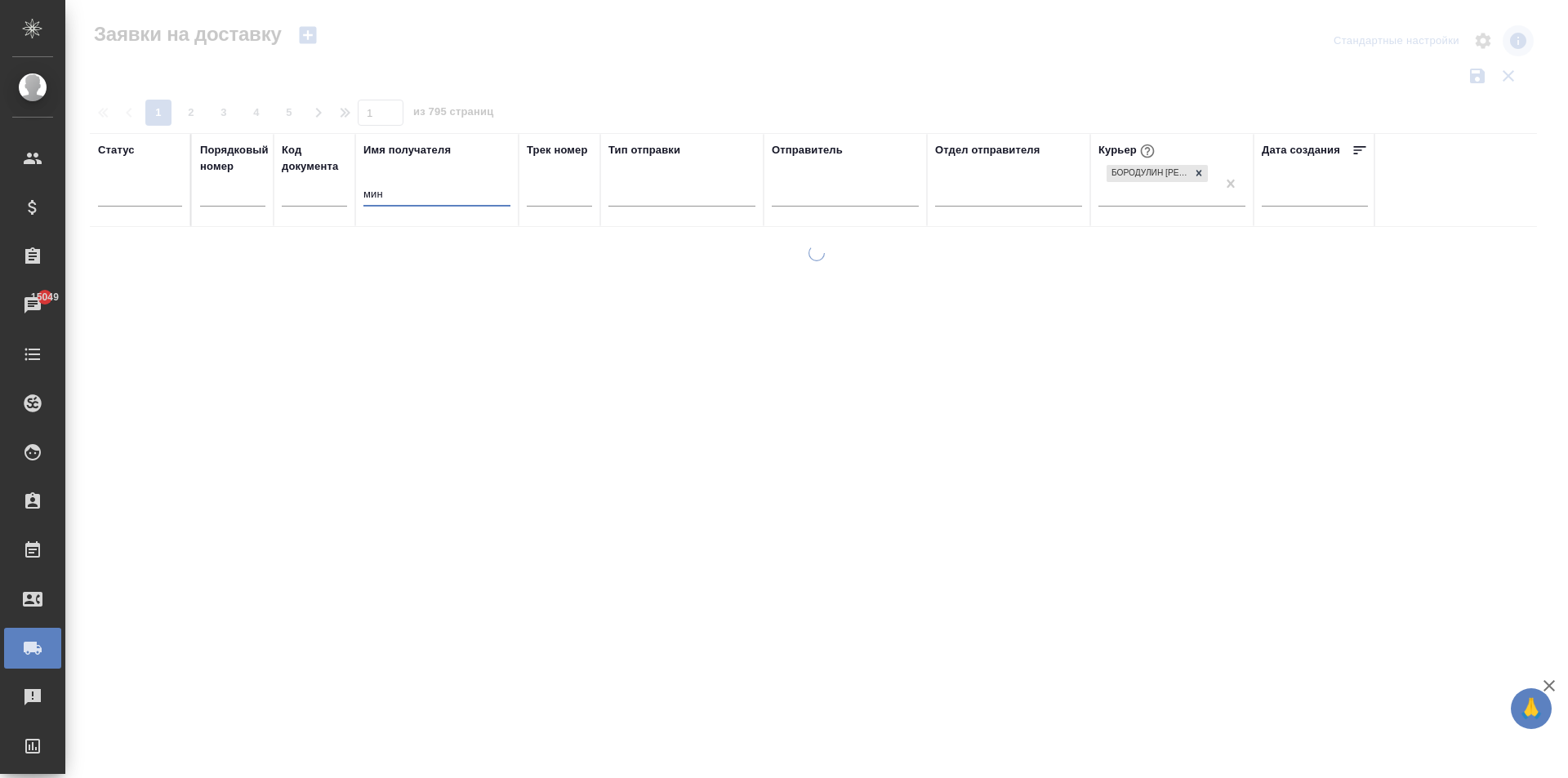
click at [345, 191] on tr "Статус Порядковый номер Код документа Имя получателя мин Трек номер Тип отправк…" at bounding box center [937, 180] width 1694 height 94
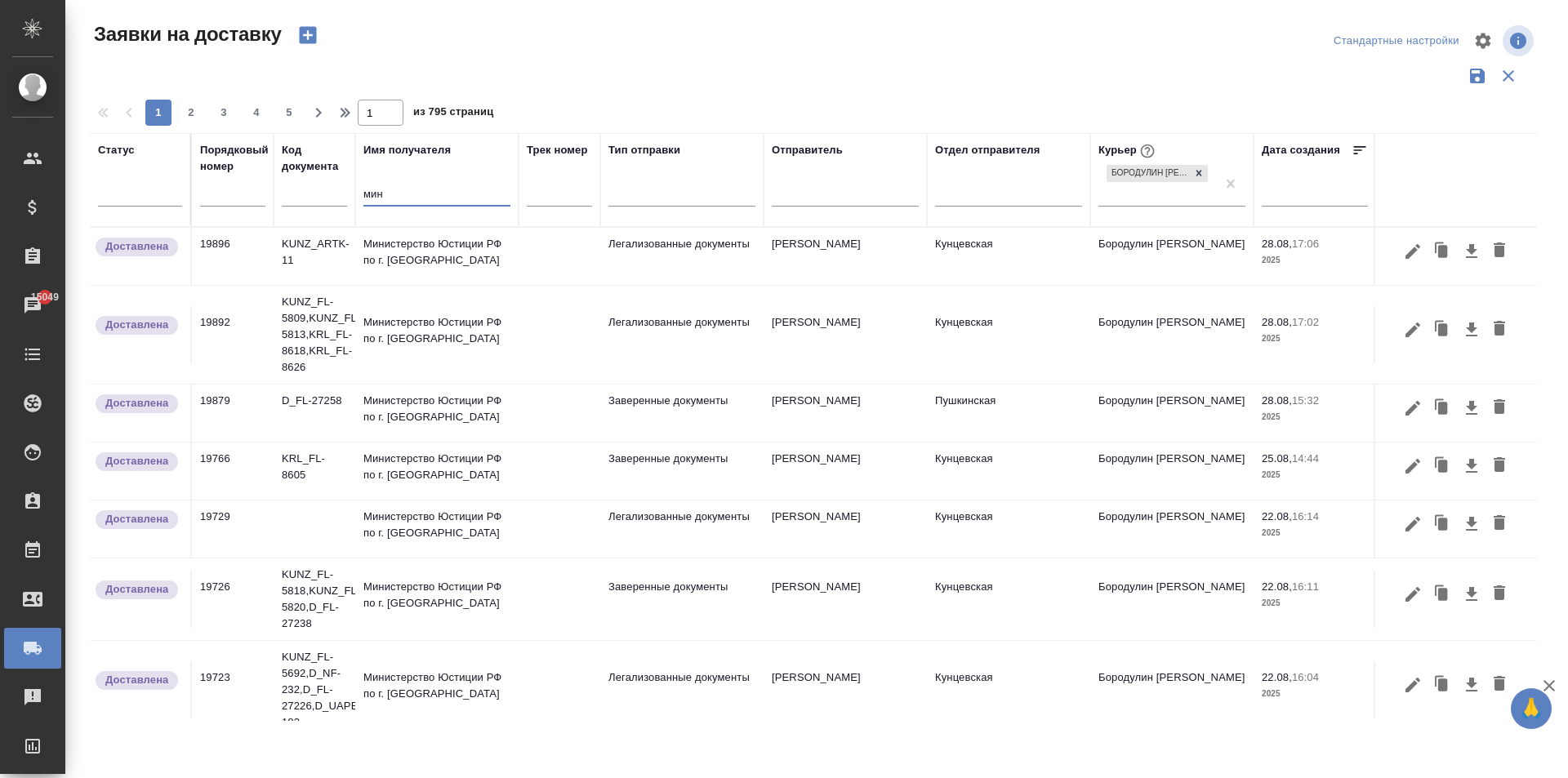
type input "мин"
click at [439, 248] on td "Министерство Юстиции РФ по г. [GEOGRAPHIC_DATA]" at bounding box center [437, 256] width 163 height 57
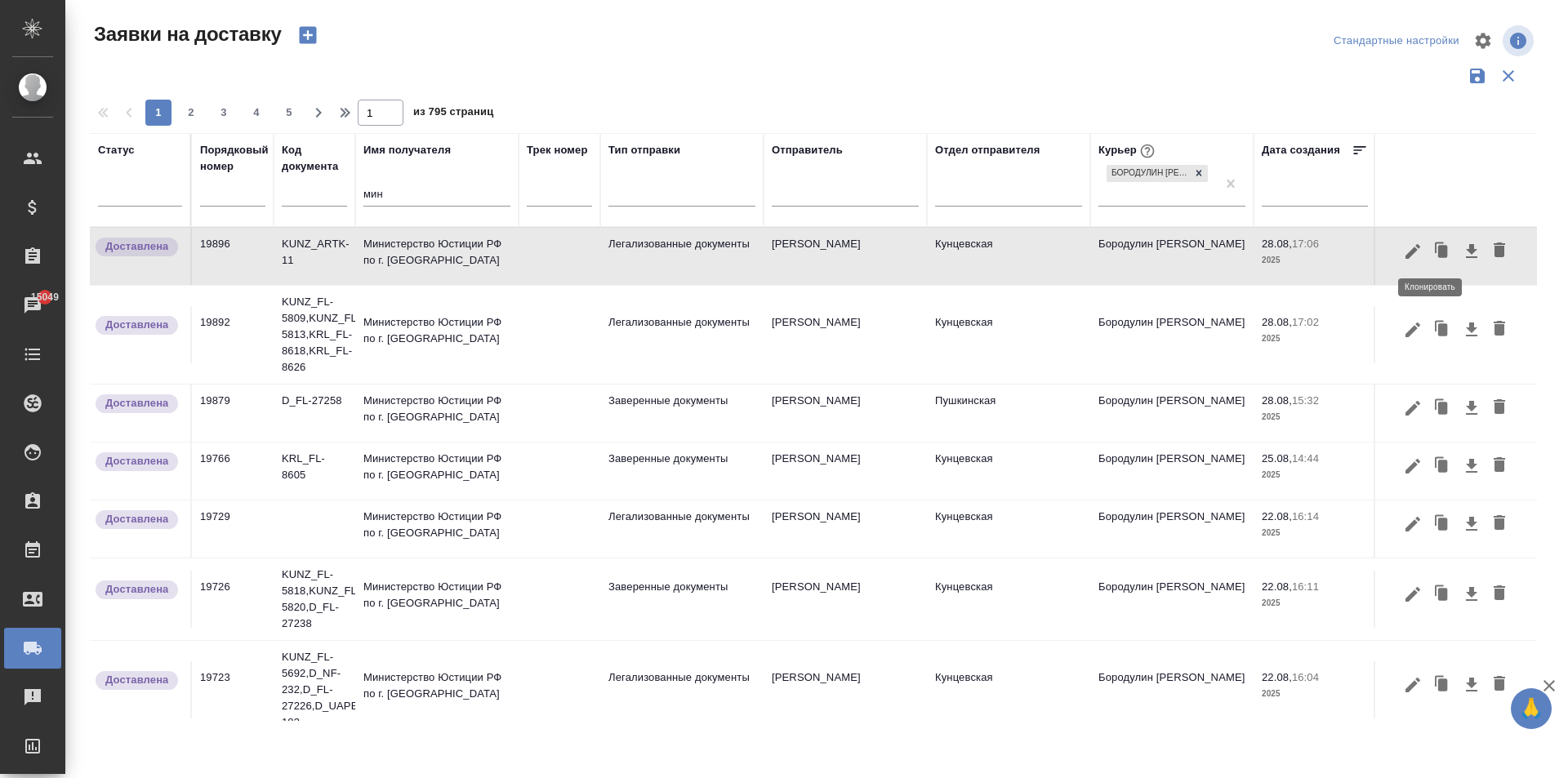
click at [1438, 249] on icon "button" at bounding box center [1443, 251] width 10 height 12
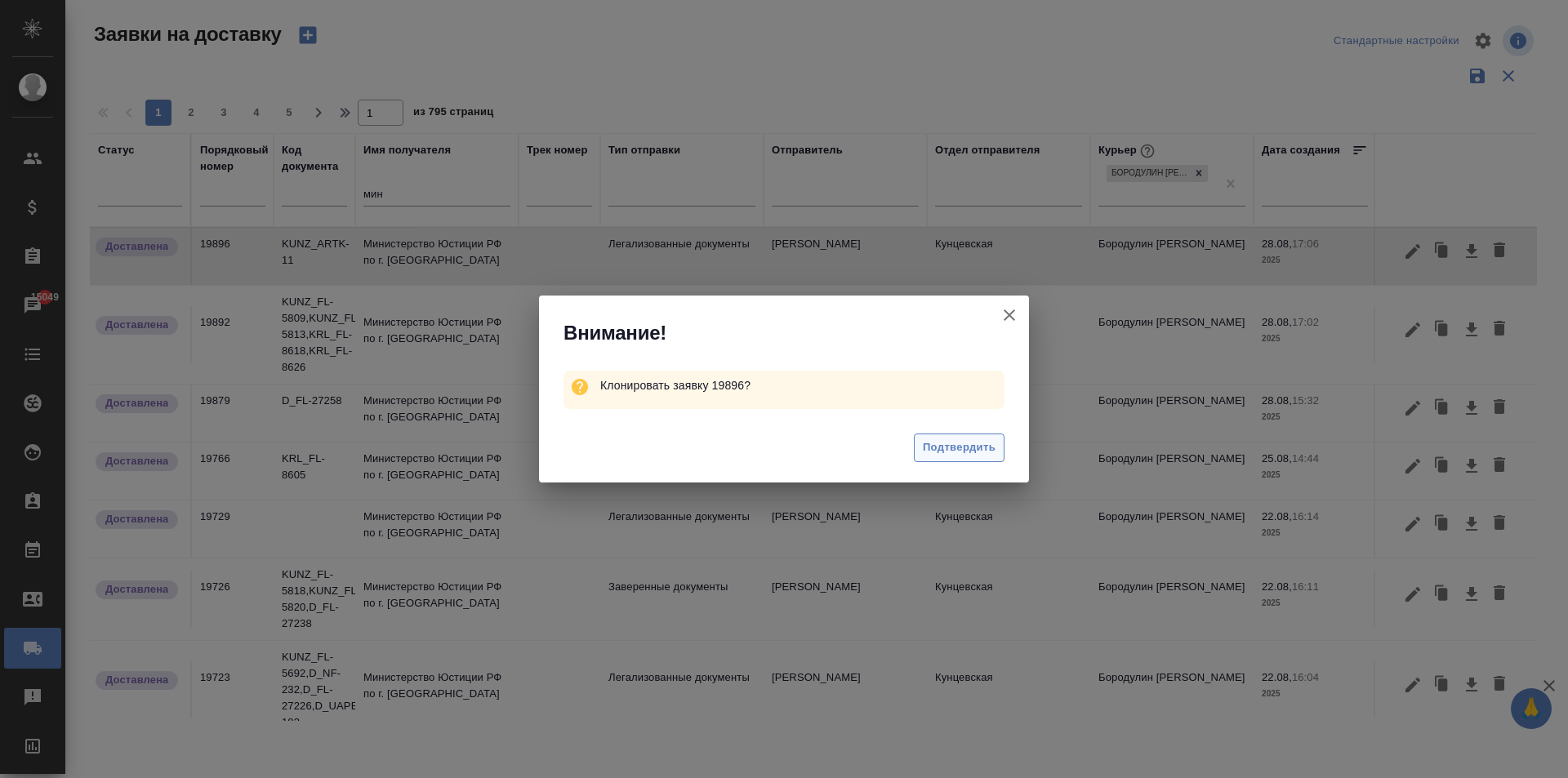
click at [975, 456] on span "Подтвердить" at bounding box center [959, 447] width 73 height 19
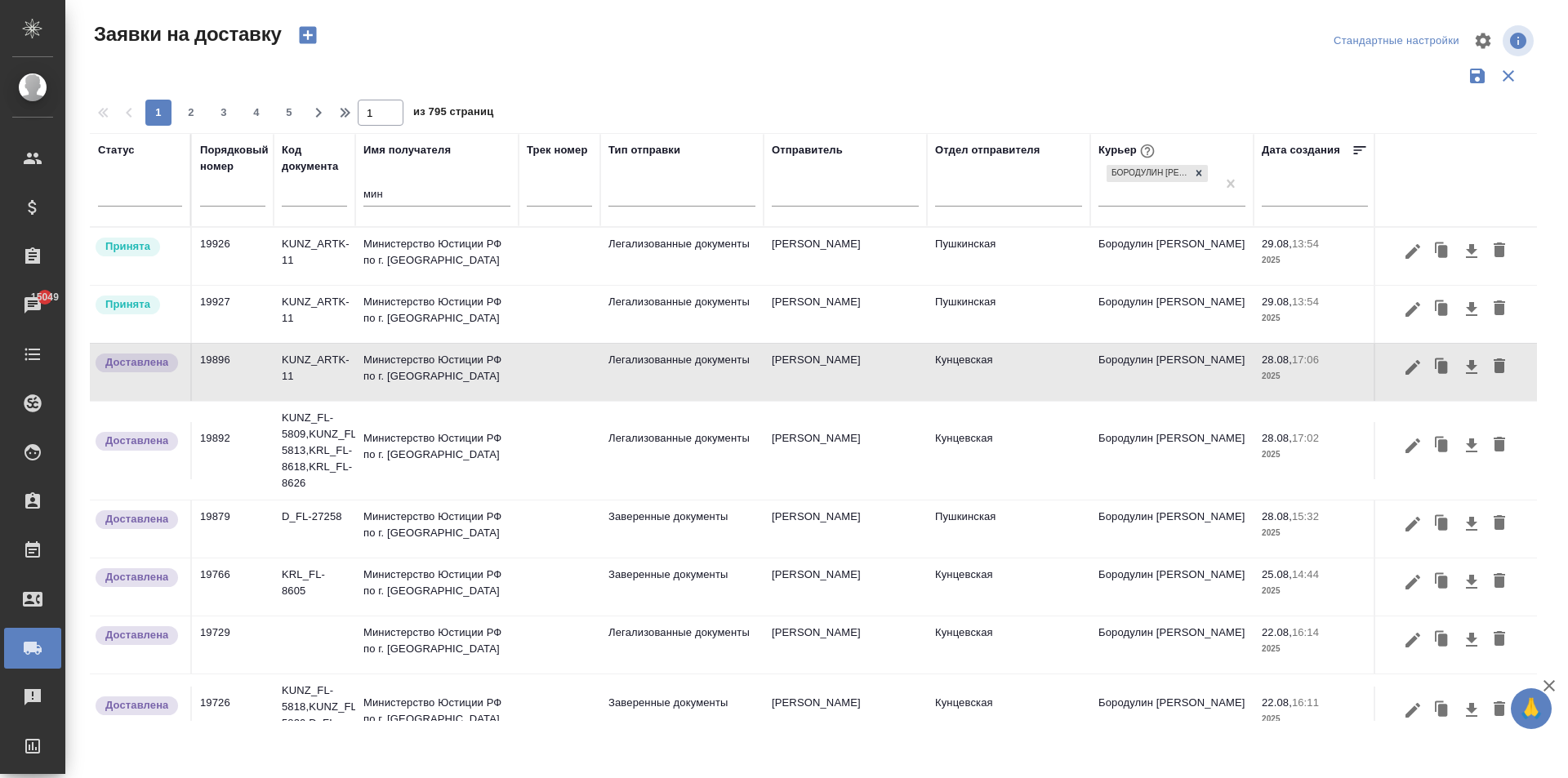
click at [418, 285] on td "Министерство Юстиции РФ по г. [GEOGRAPHIC_DATA]" at bounding box center [437, 256] width 163 height 57
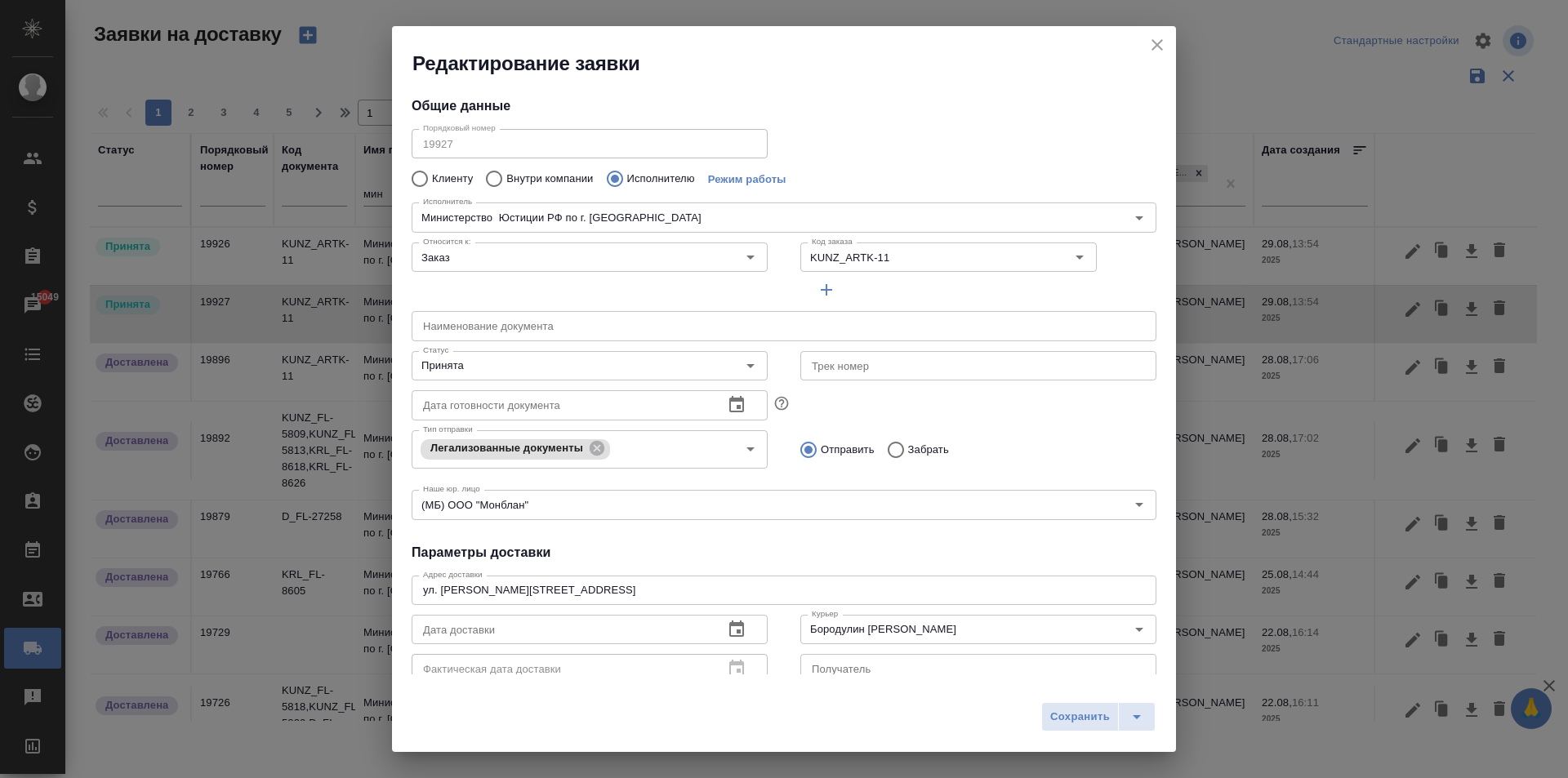
click at [1156, 45] on icon "close" at bounding box center [1157, 45] width 12 height 12
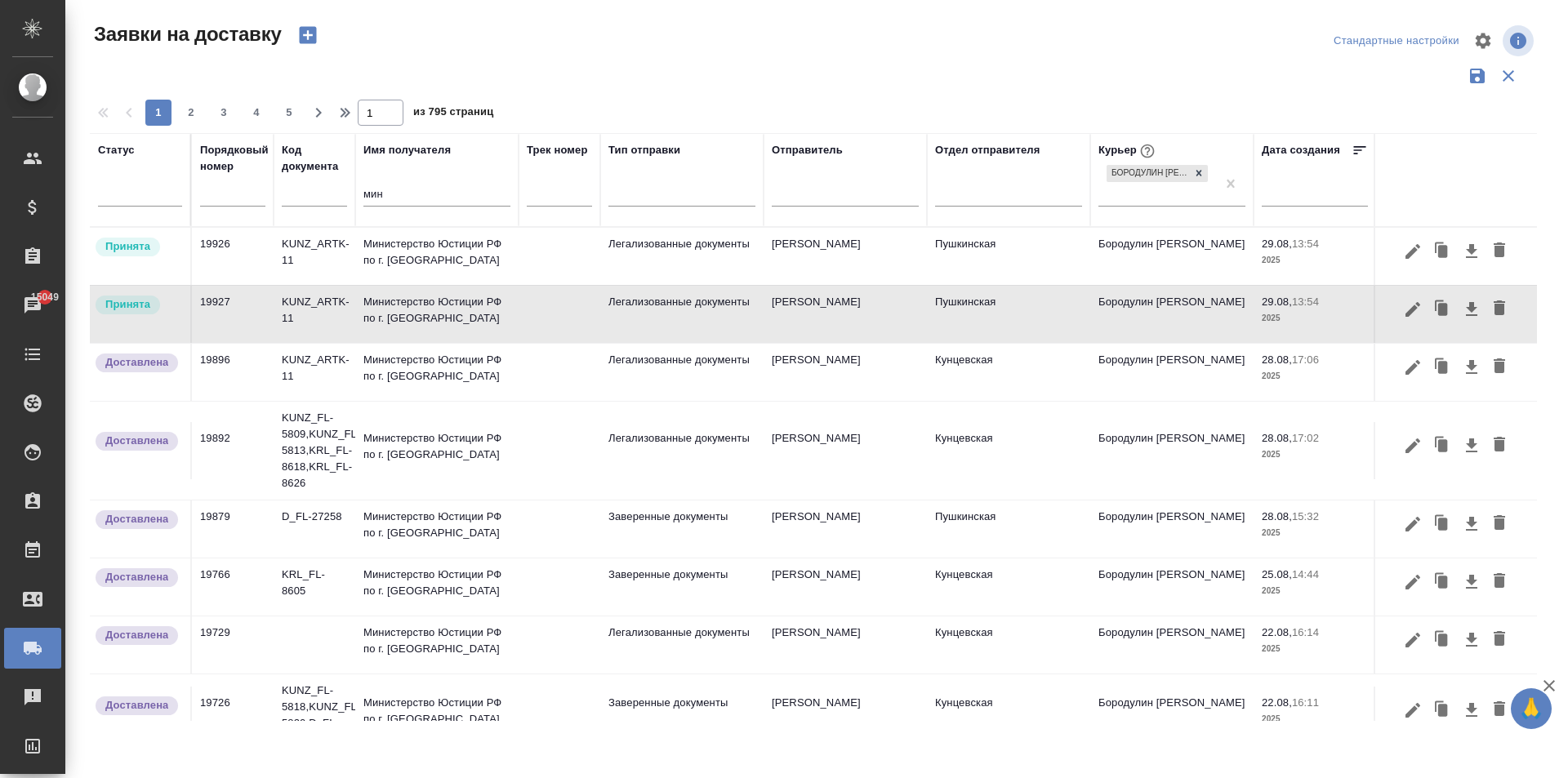
click at [448, 252] on td "Министерство Юстиции РФ по г. [GEOGRAPHIC_DATA]" at bounding box center [437, 256] width 163 height 57
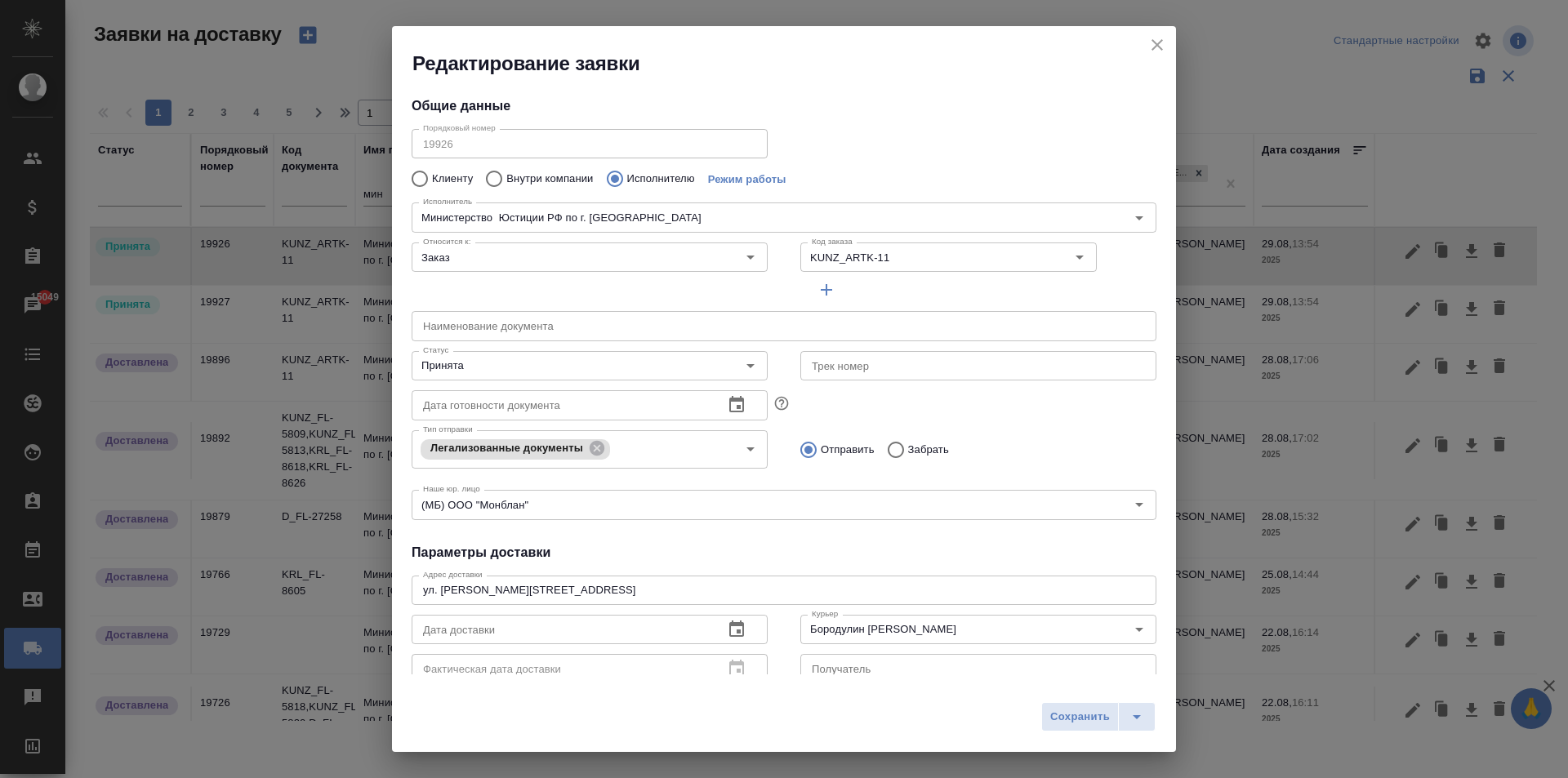
click at [734, 633] on icon "button" at bounding box center [736, 629] width 15 height 17
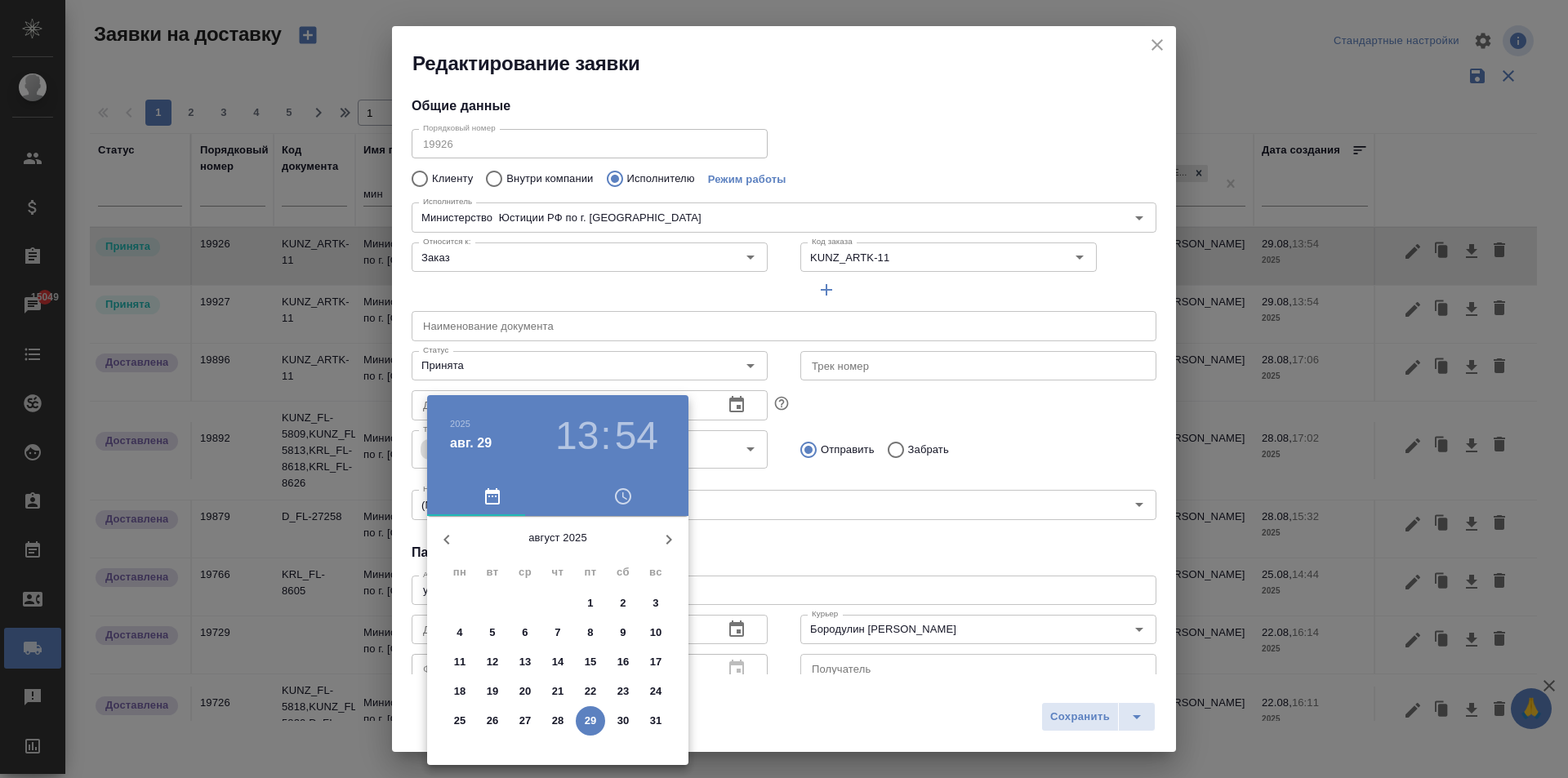
click at [664, 540] on icon "button" at bounding box center [668, 540] width 20 height 20
click at [457, 602] on p "1" at bounding box center [459, 603] width 6 height 17
type input "[DATE] 13:54"
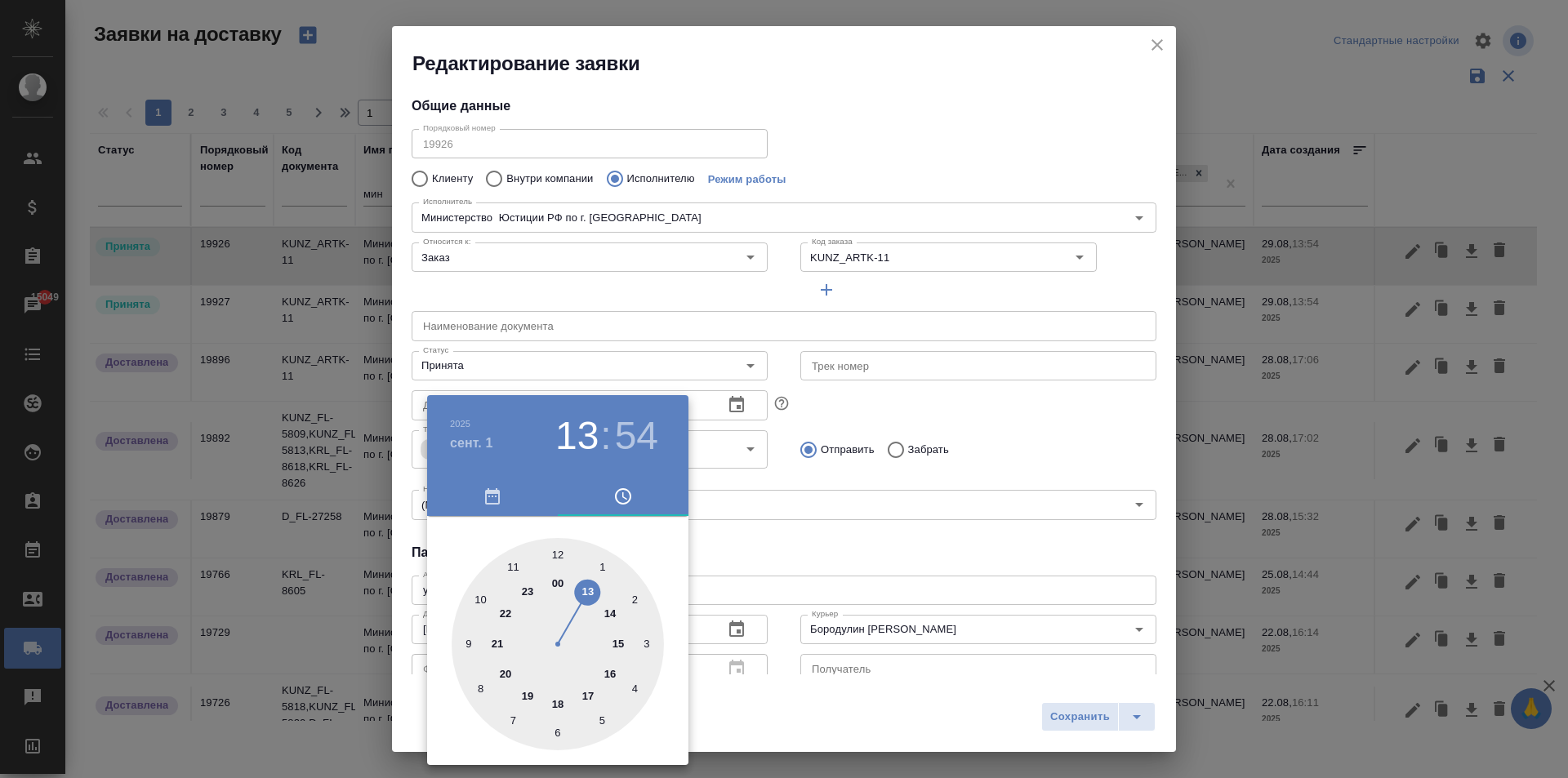
click at [934, 535] on div at bounding box center [784, 389] width 1568 height 778
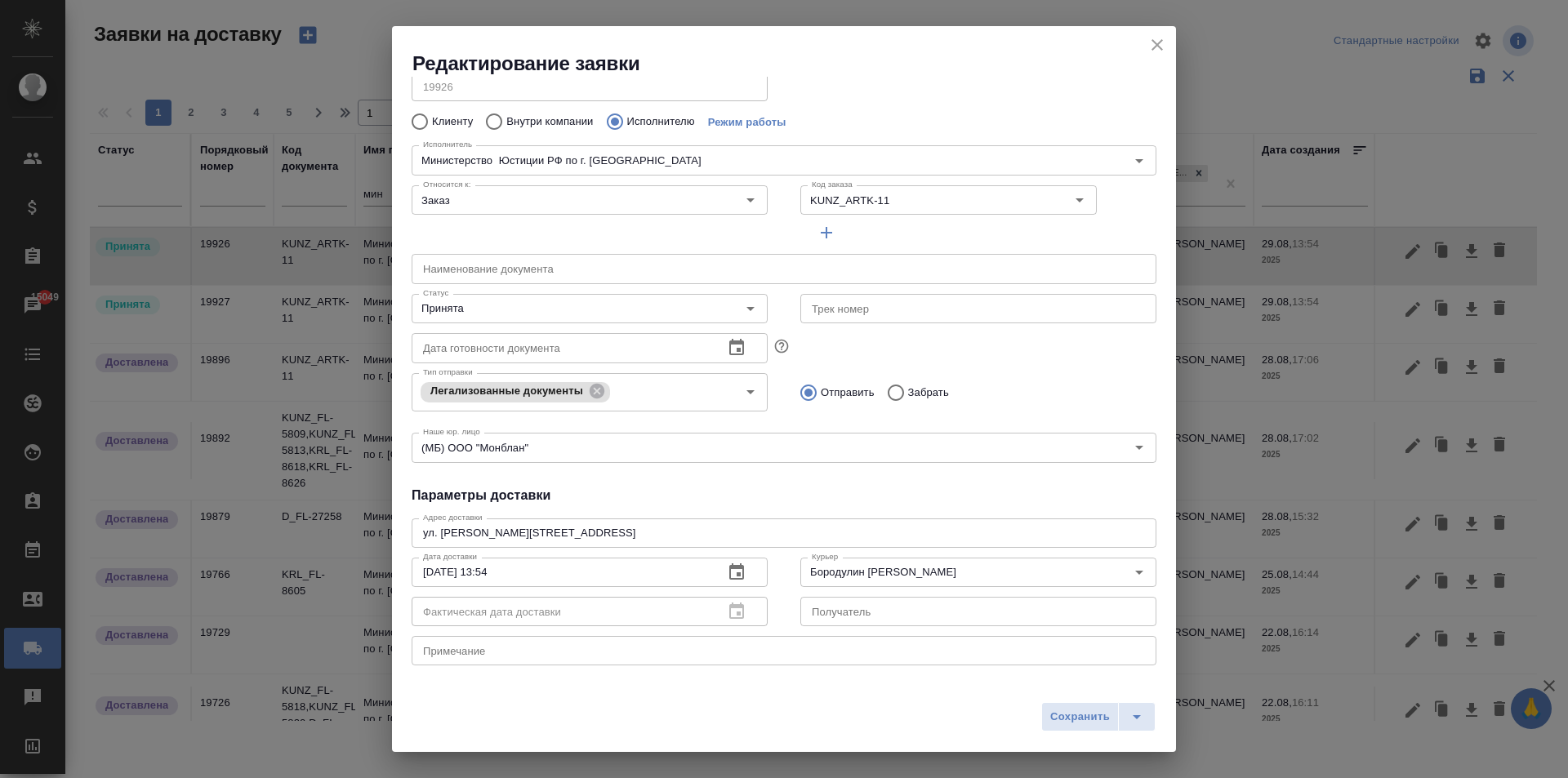
scroll to position [82, 0]
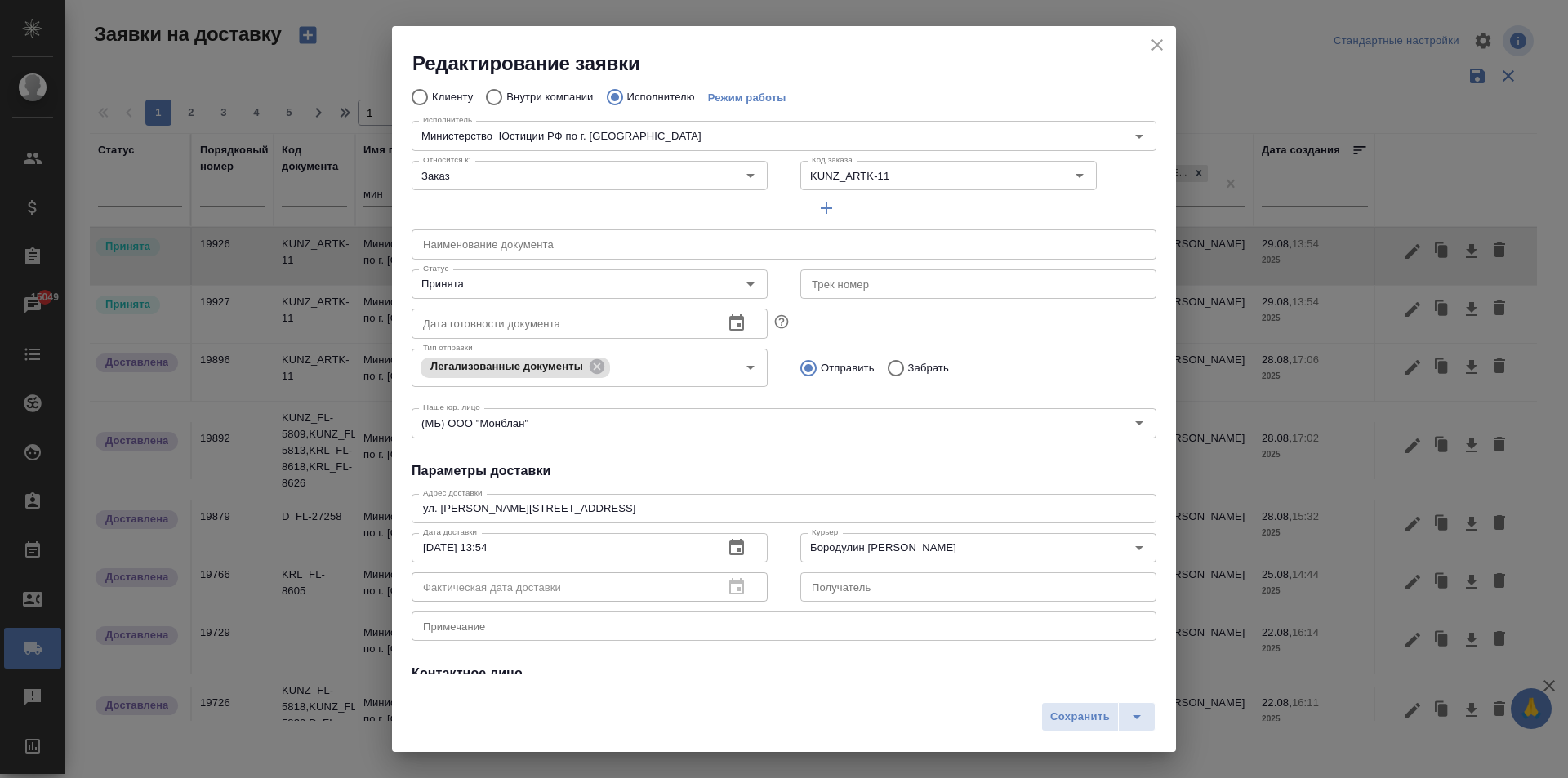
click at [1159, 42] on icon "close" at bounding box center [1157, 45] width 12 height 12
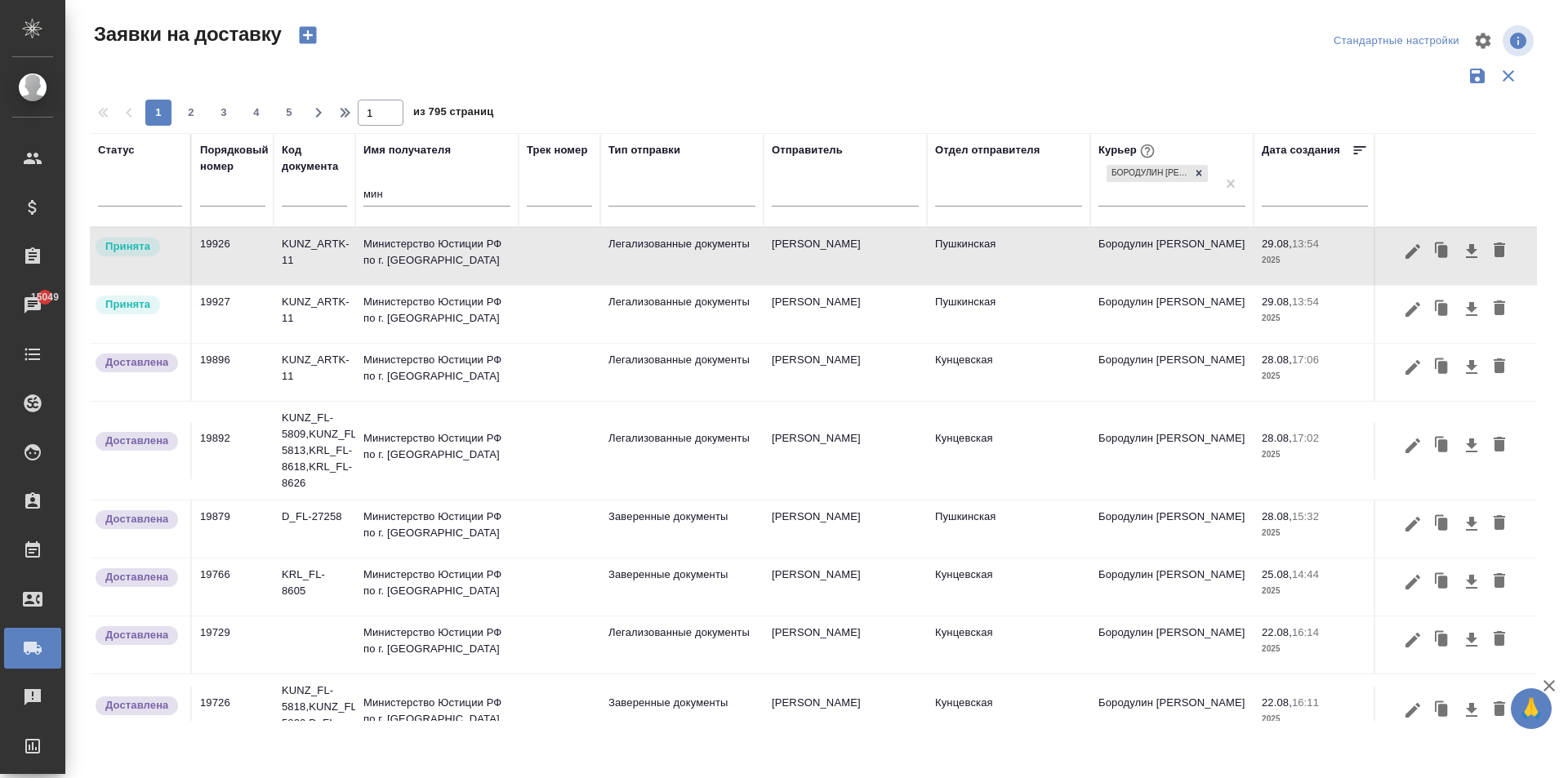
click at [845, 285] on td "[PERSON_NAME]" at bounding box center [845, 256] width 163 height 57
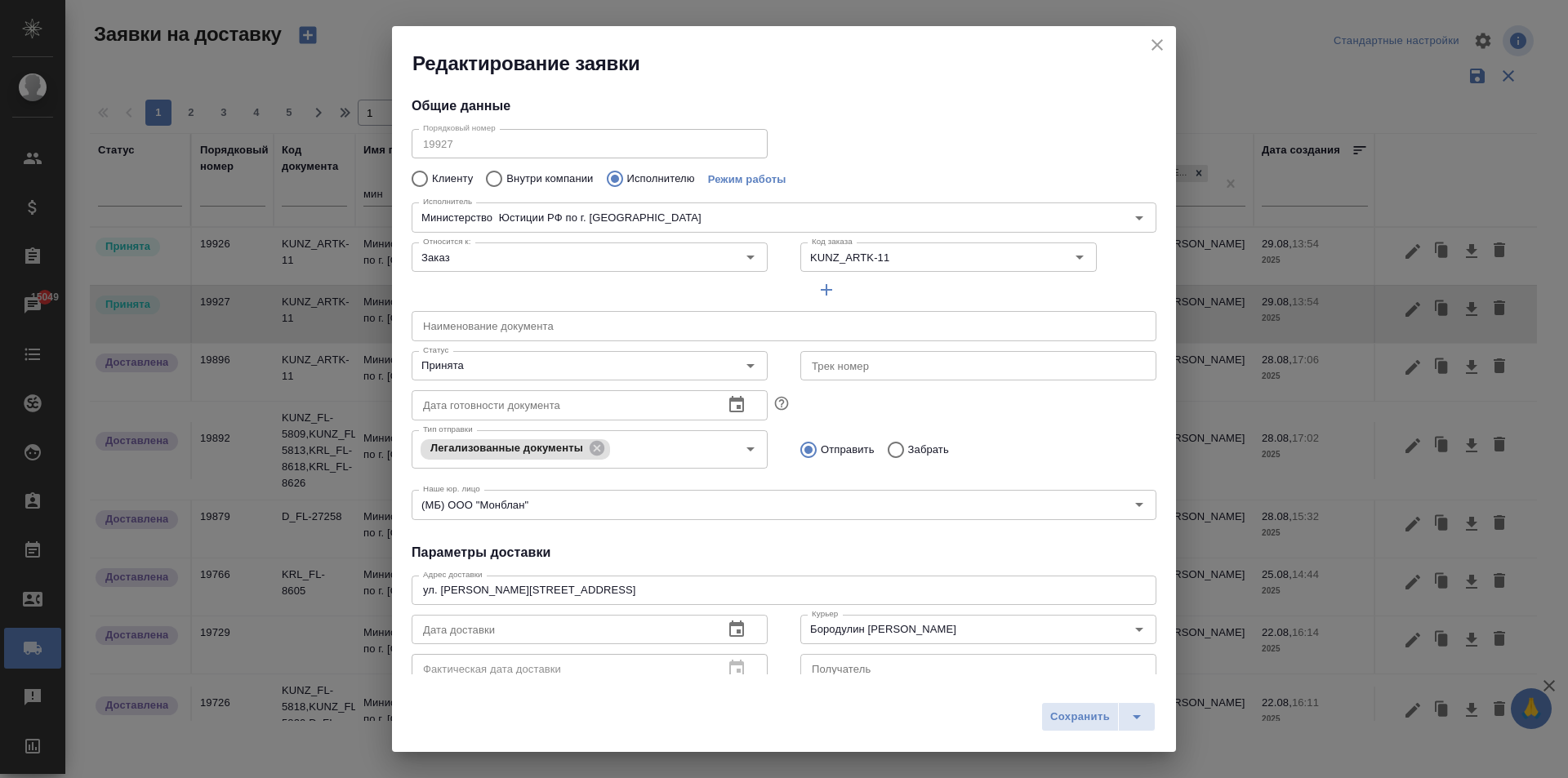
scroll to position [222, 0]
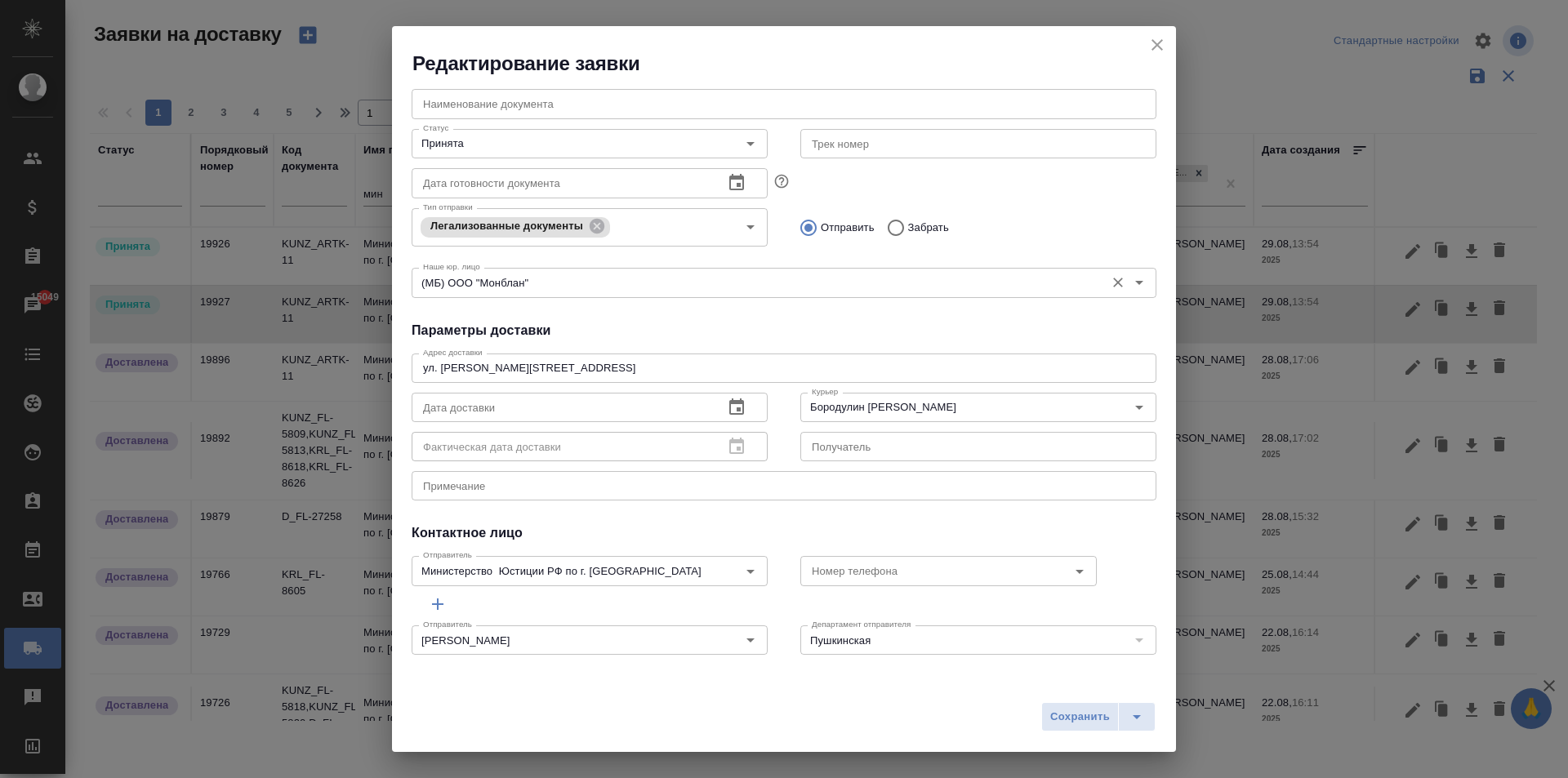
drag, startPoint x: 1160, startPoint y: 44, endPoint x: 848, endPoint y: 288, distance: 396.1
click at [1159, 44] on icon "close" at bounding box center [1157, 45] width 20 height 20
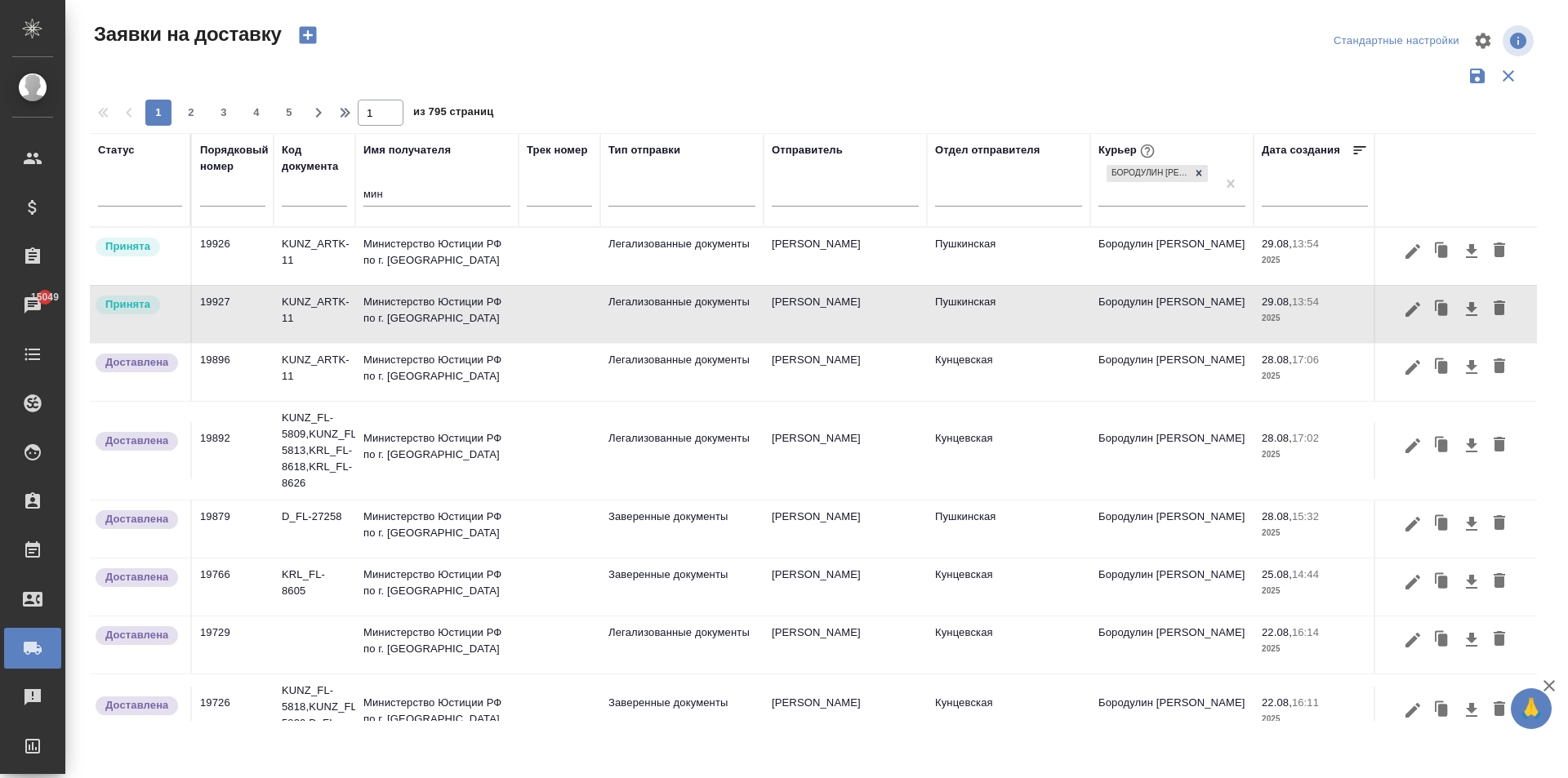
click at [467, 252] on td "Министерство Юстиции РФ по г. [GEOGRAPHIC_DATA]" at bounding box center [437, 256] width 163 height 57
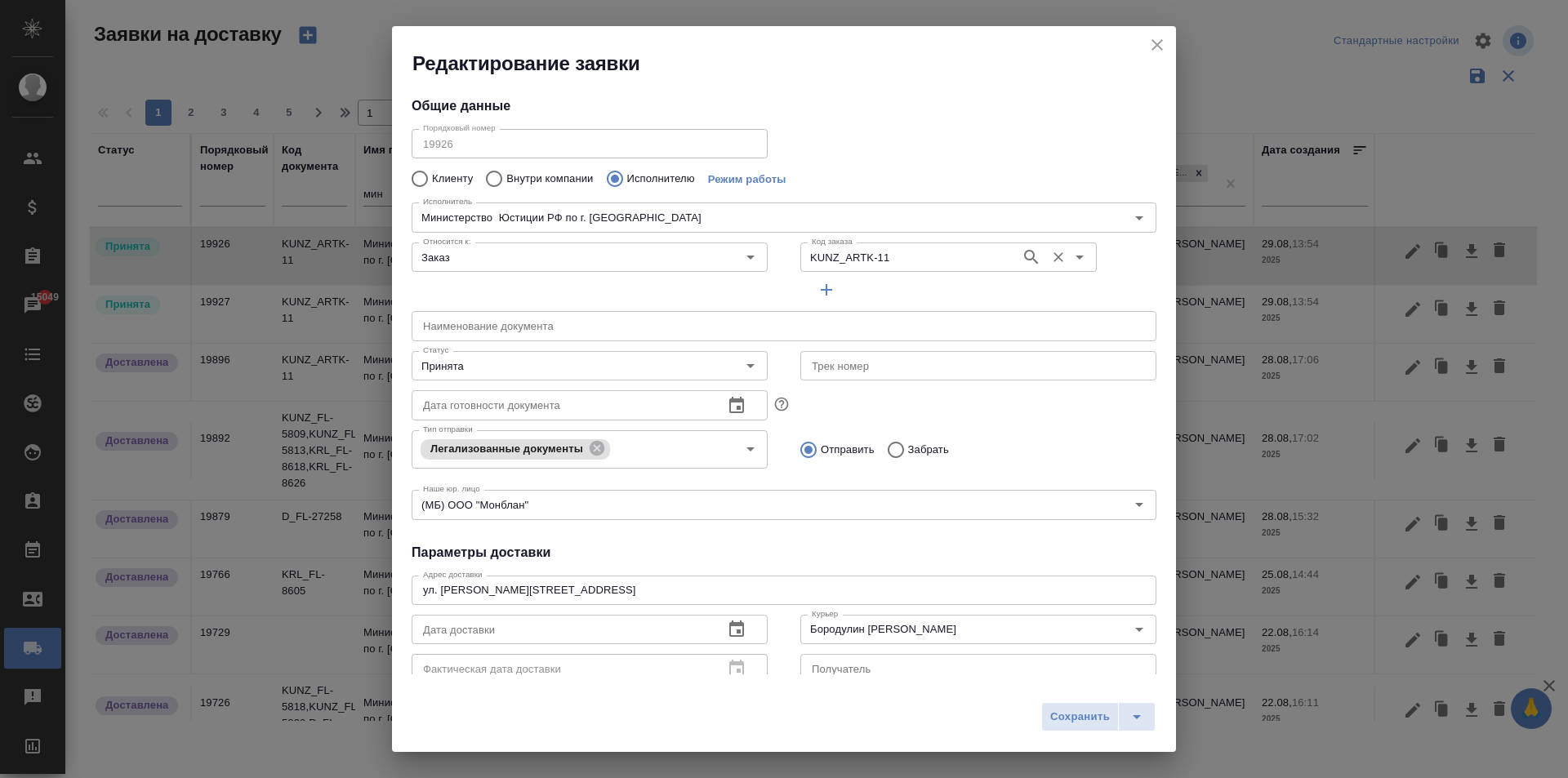
click at [882, 262] on input "KUNZ_ARTK-11" at bounding box center [909, 257] width 207 height 20
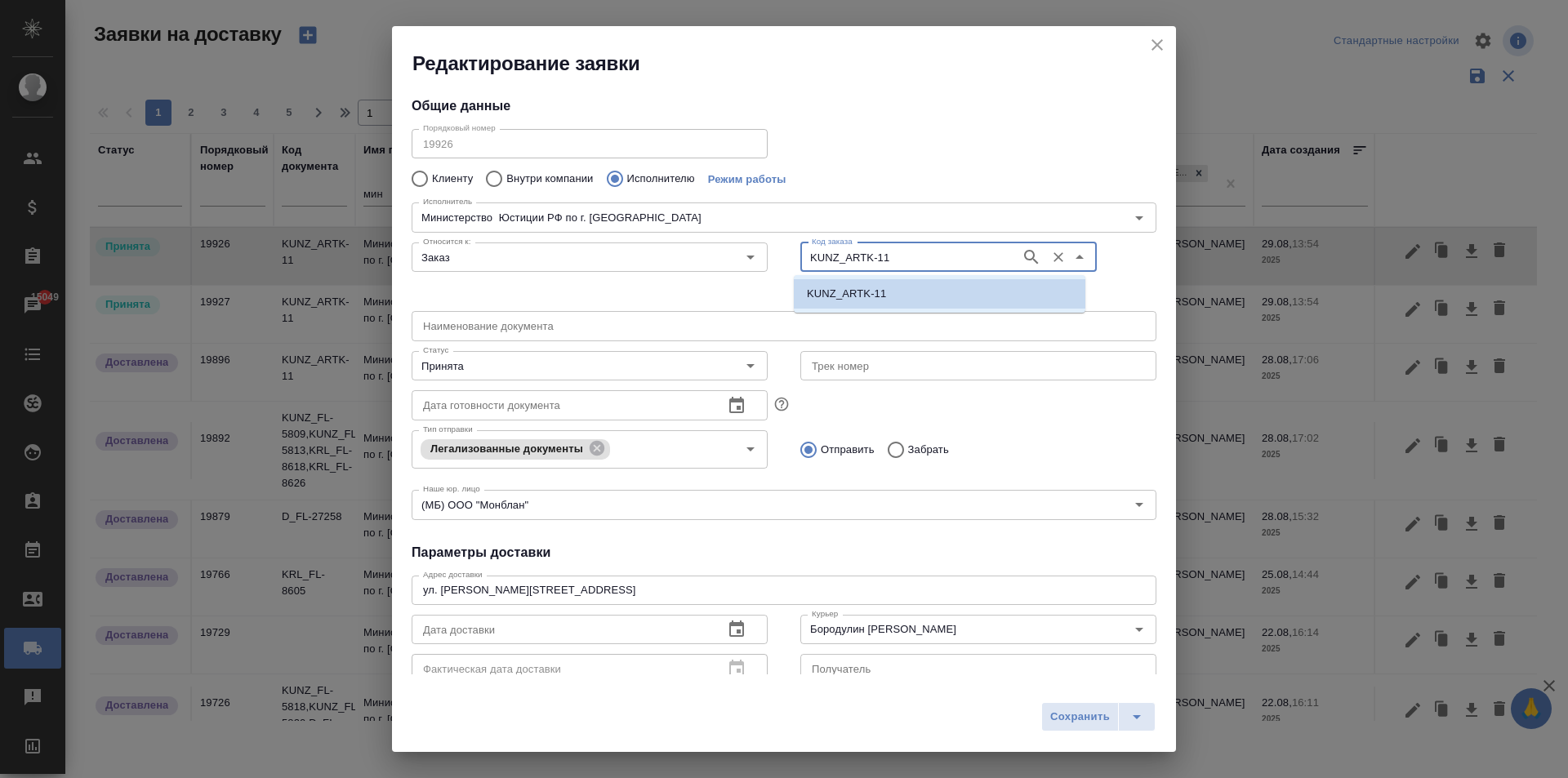
paste input "D_FL-27263"
type input "D_FL-27263"
click at [870, 285] on li "D_FL-27263" at bounding box center [939, 294] width 291 height 30
type input "D_FL-27263"
click at [481, 331] on input "text" at bounding box center [784, 326] width 744 height 30
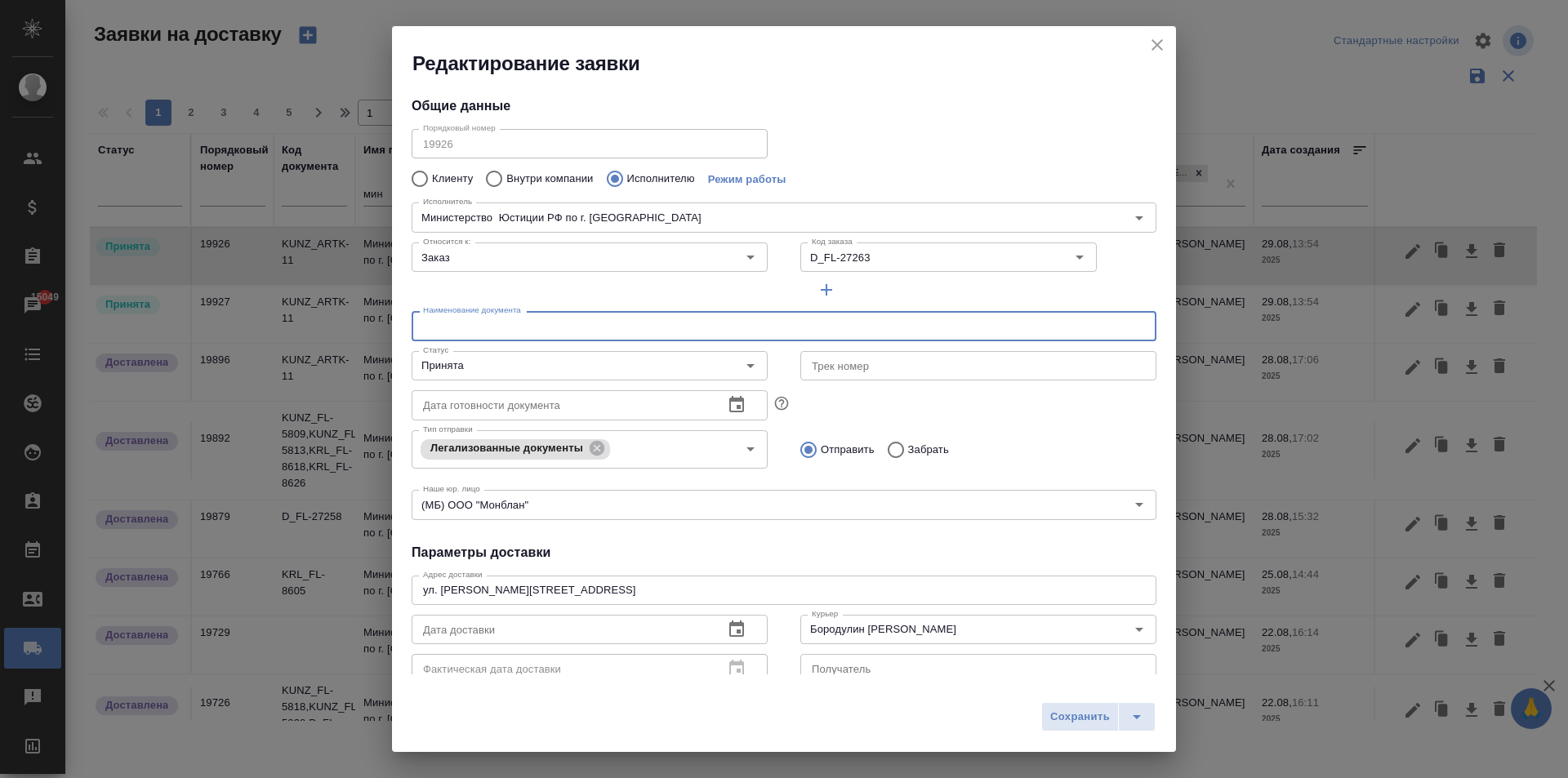
type input "[PERSON_NAME]"
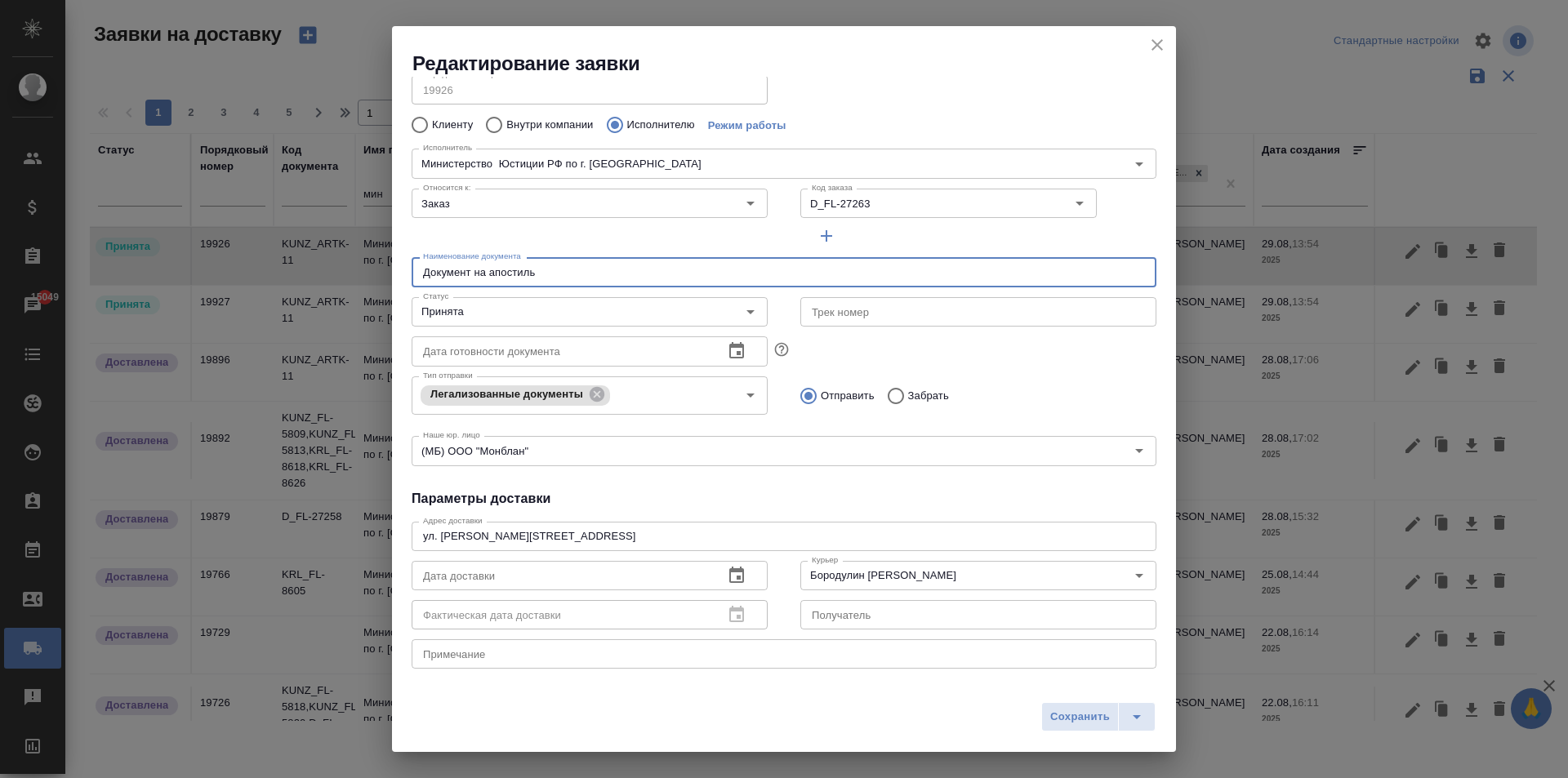
scroll to position [163, 0]
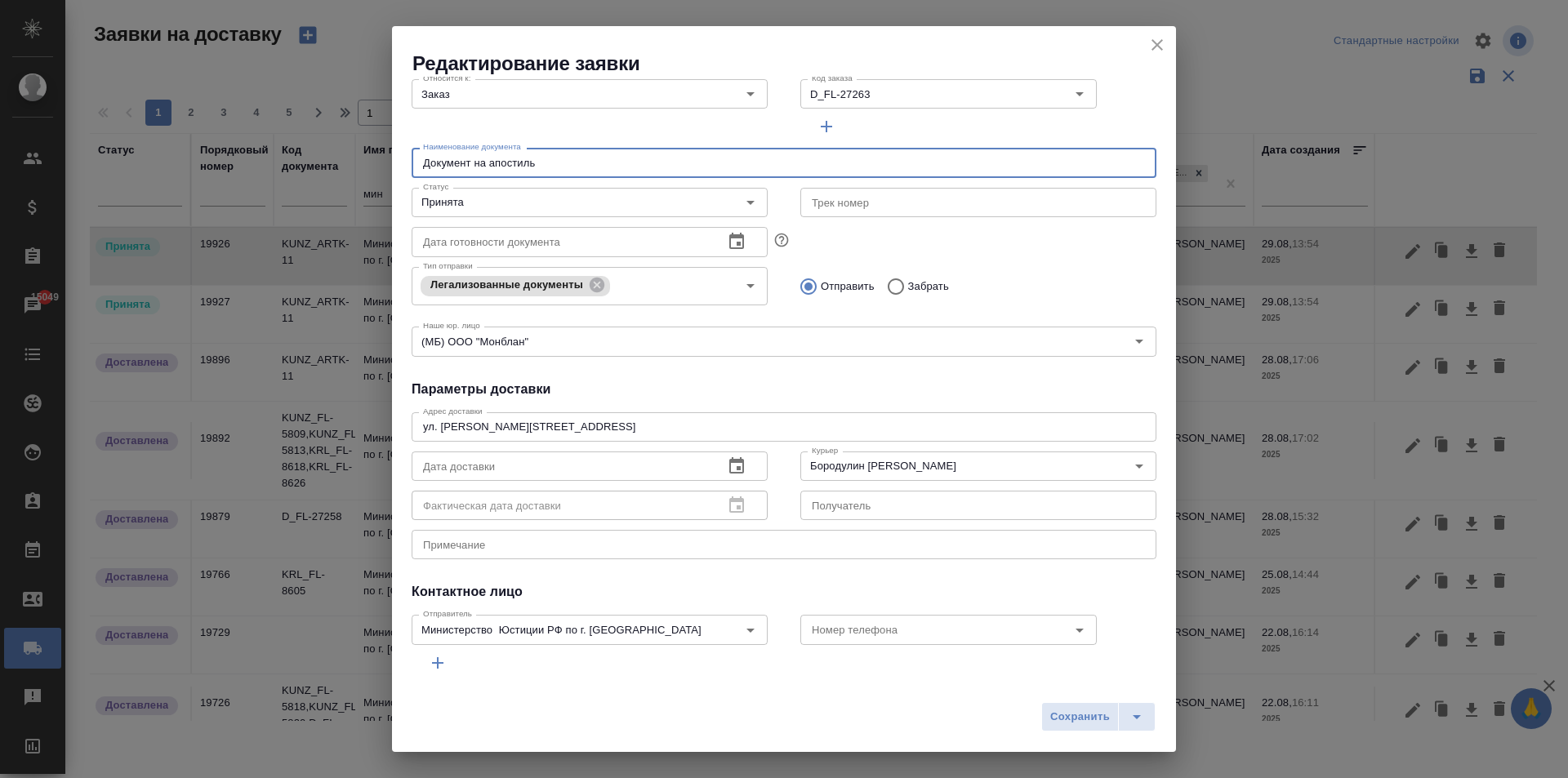
type input "Документ на апостиль"
click at [735, 464] on icon "button" at bounding box center [737, 466] width 20 height 20
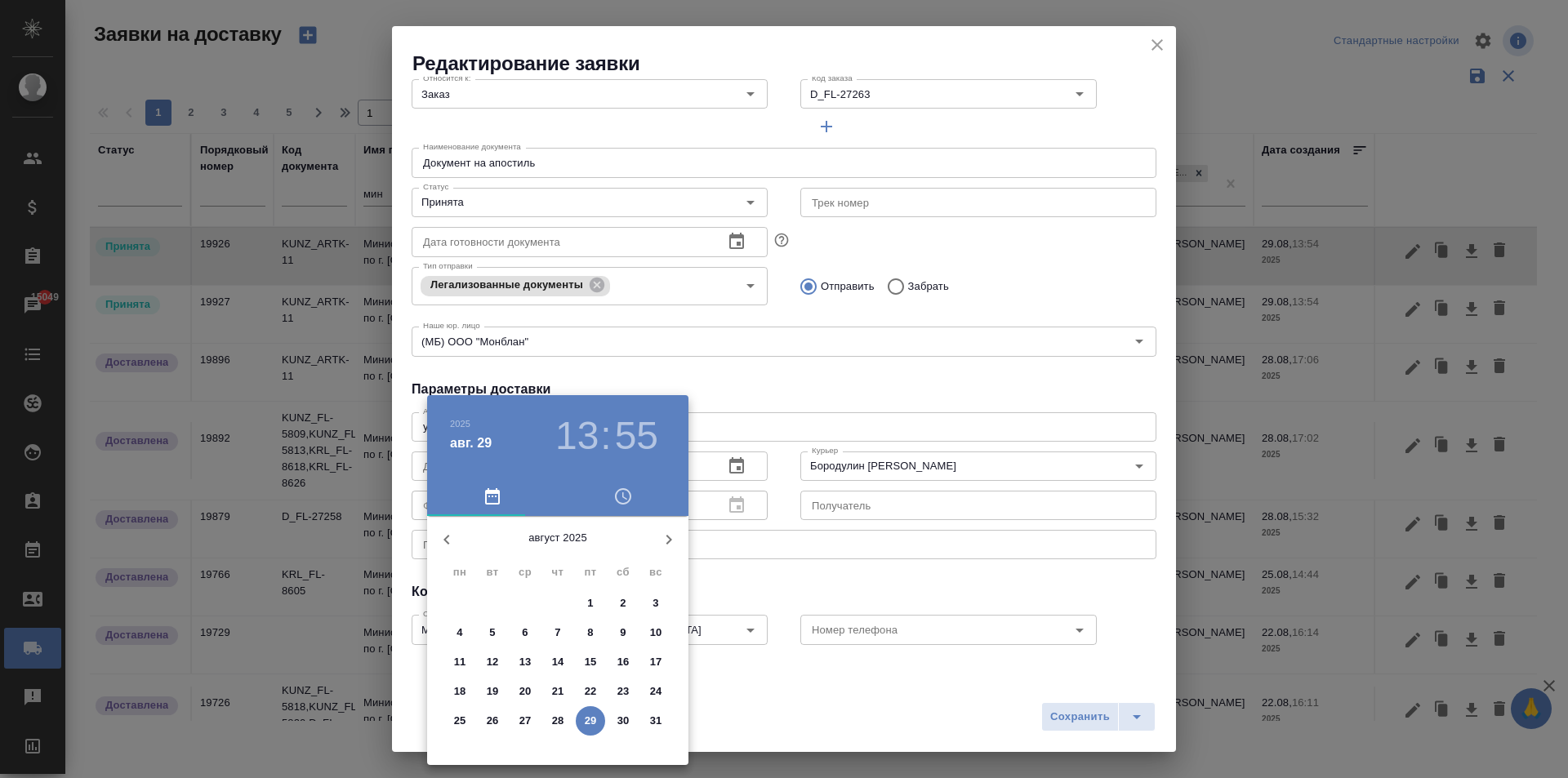
click at [677, 540] on icon "button" at bounding box center [668, 540] width 20 height 20
click at [456, 598] on p "1" at bounding box center [459, 603] width 6 height 17
type input "[DATE] 10:55"
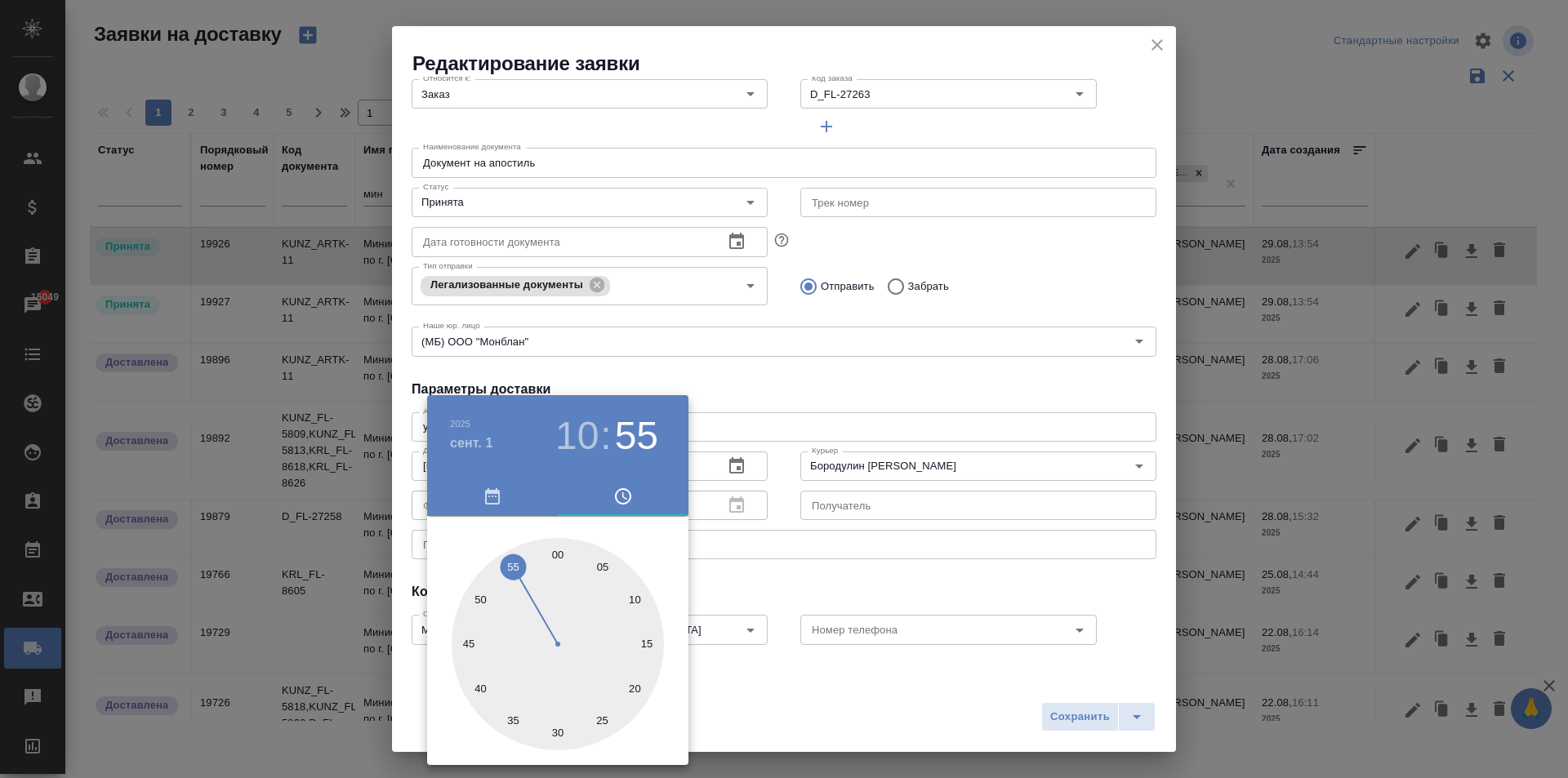
click at [1011, 511] on div at bounding box center [784, 389] width 1568 height 778
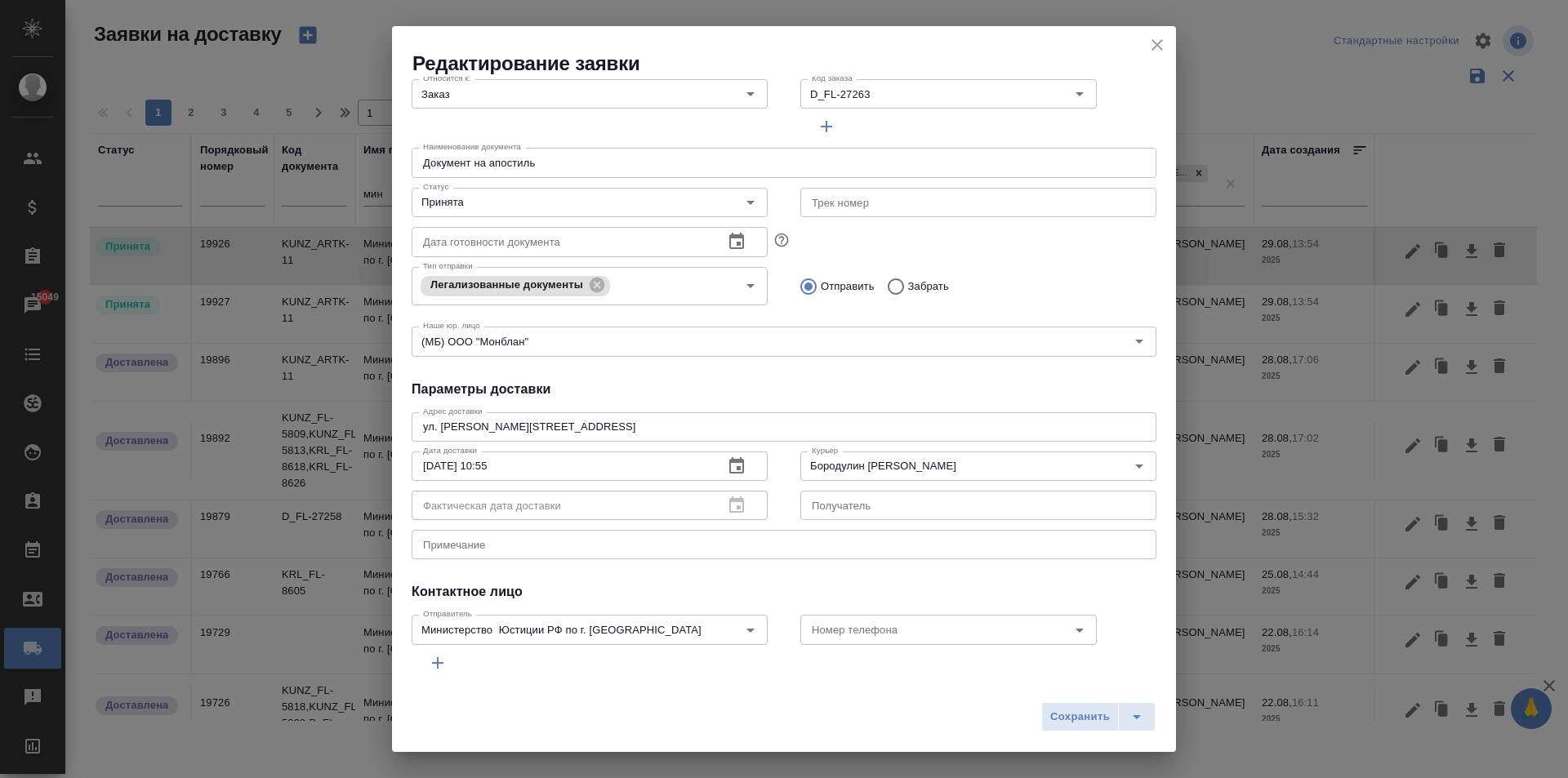
scroll to position [222, 0]
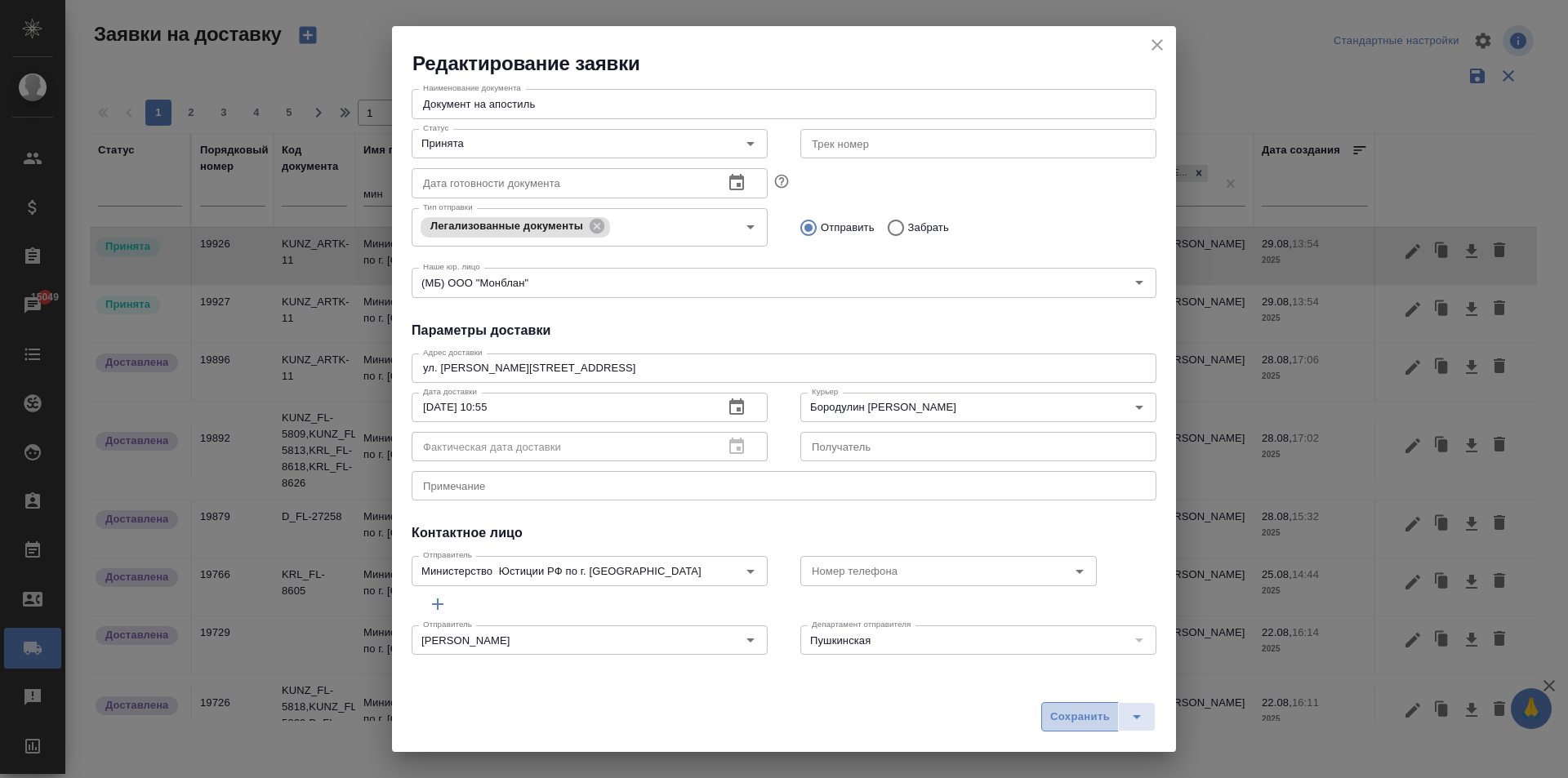
click at [1070, 706] on button "Сохранить" at bounding box center [1079, 717] width 78 height 30
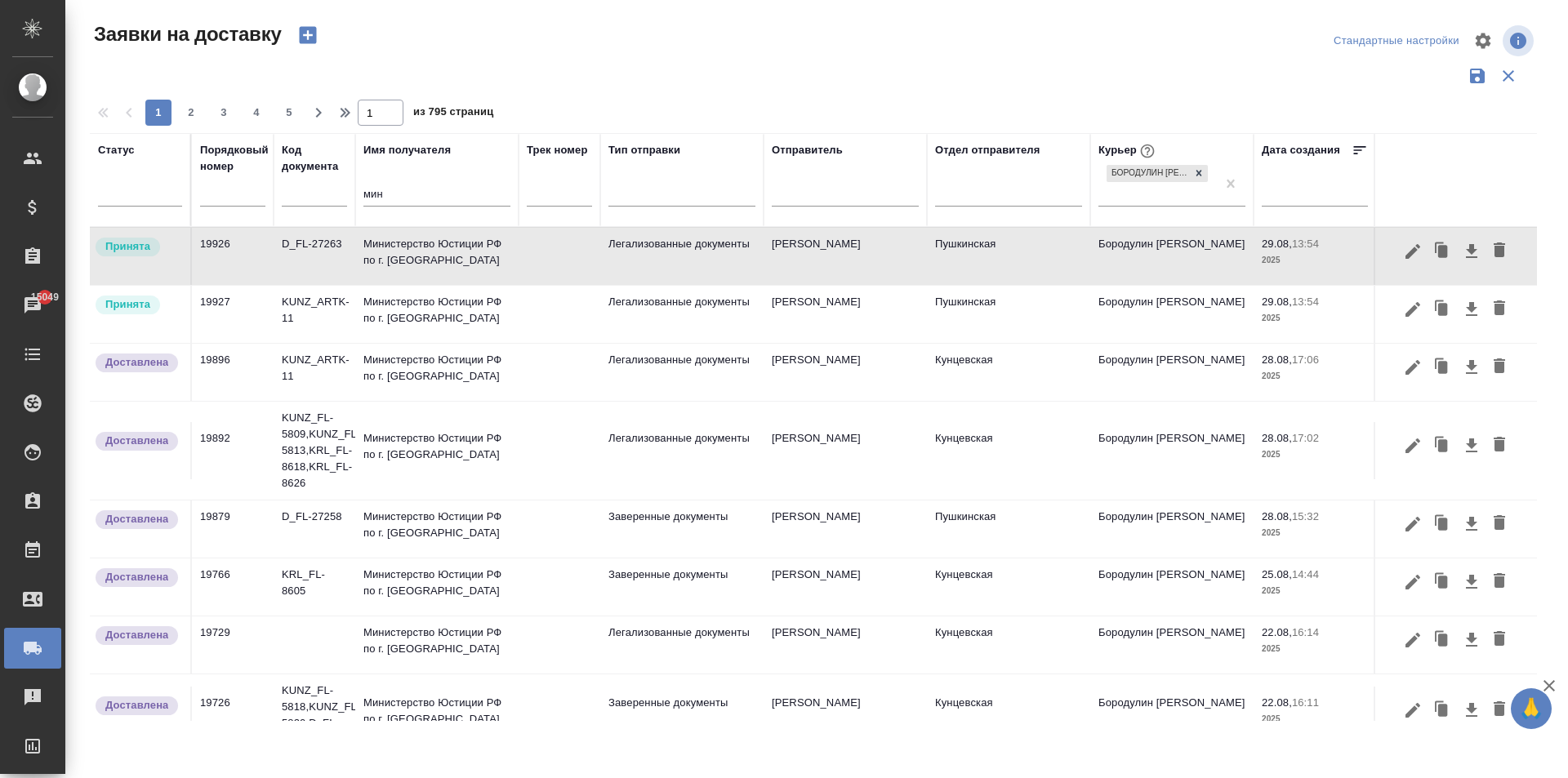
click at [475, 266] on td "Министерство Юстиции РФ по г. [GEOGRAPHIC_DATA]" at bounding box center [437, 256] width 163 height 57
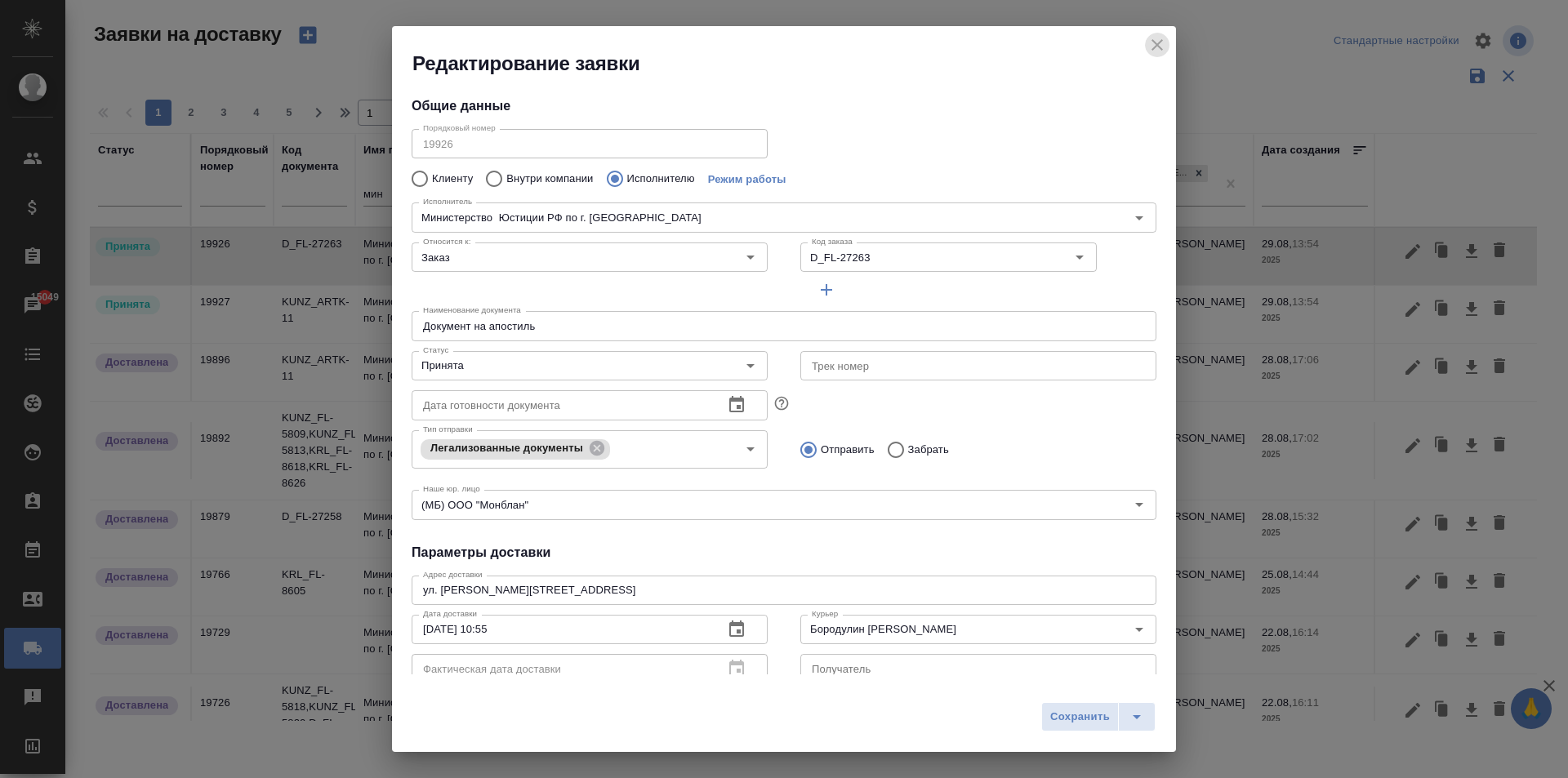
click at [1167, 42] on button "close" at bounding box center [1157, 45] width 25 height 25
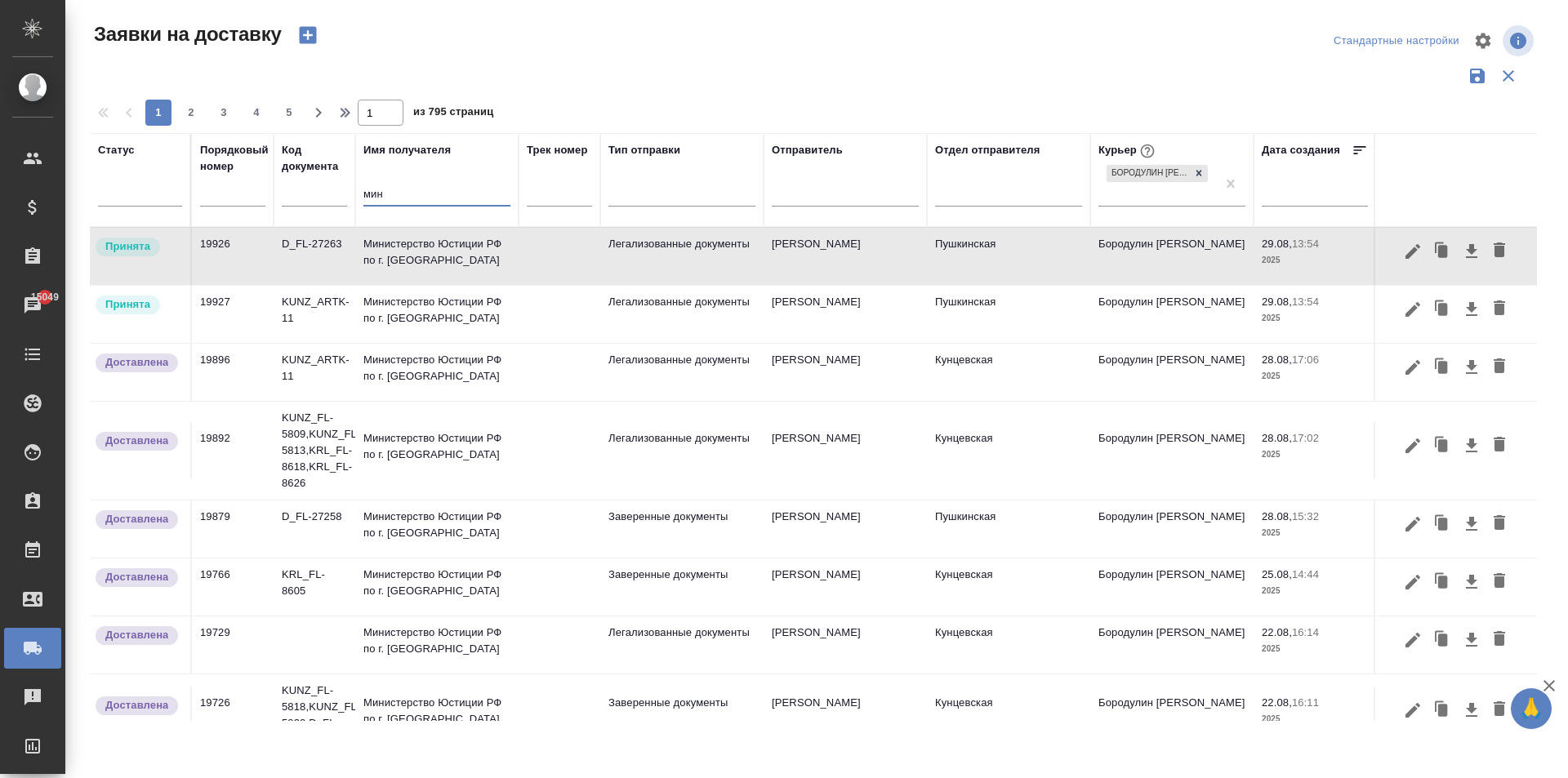
drag, startPoint x: 378, startPoint y: 201, endPoint x: 318, endPoint y: 191, distance: 60.8
click at [318, 191] on tr "Статус Порядковый номер Код документа Имя получателя мин Трек номер Тип отправк…" at bounding box center [937, 180] width 1694 height 94
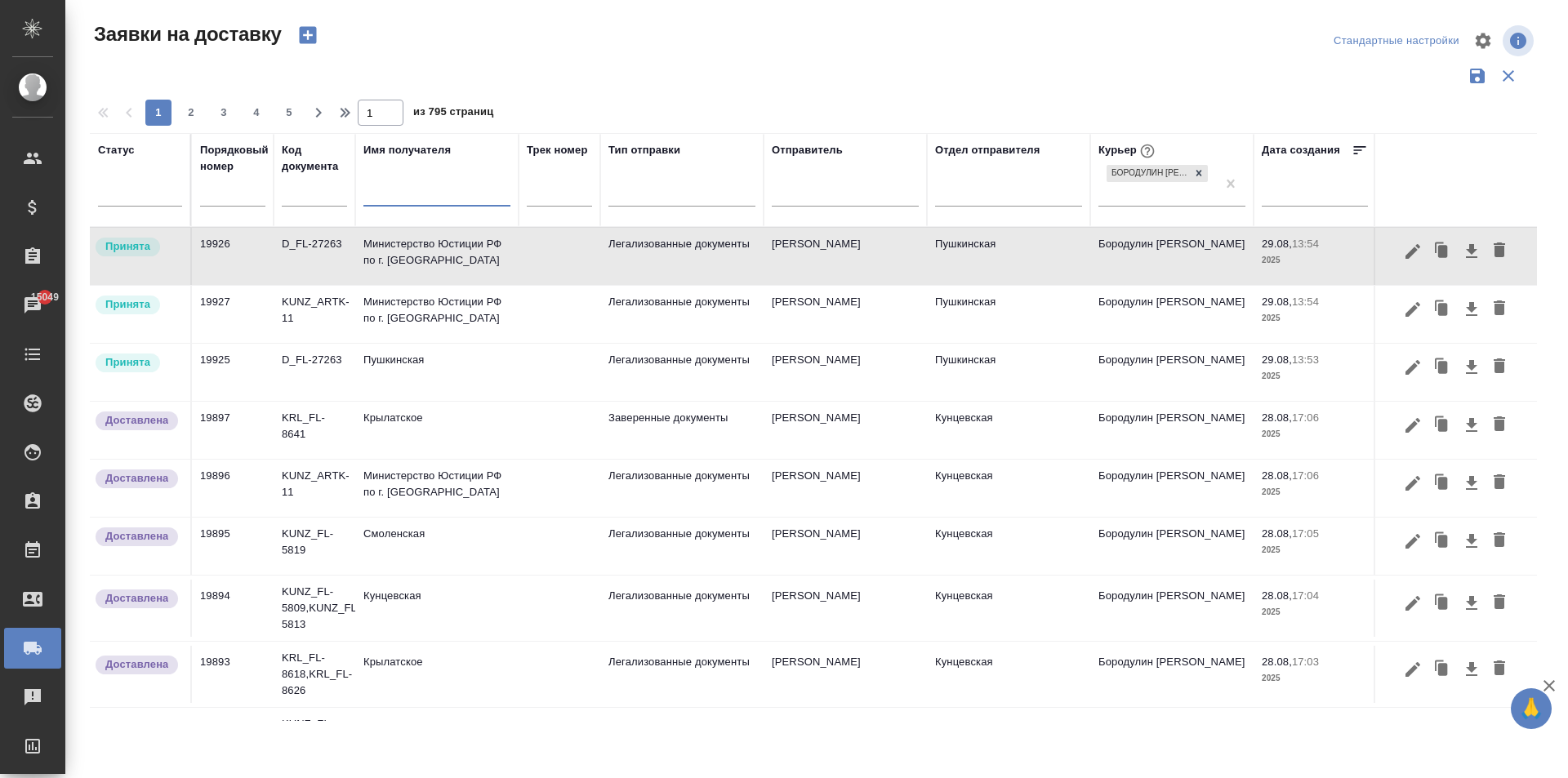
click at [418, 285] on td "Пушкинская" at bounding box center [437, 256] width 163 height 57
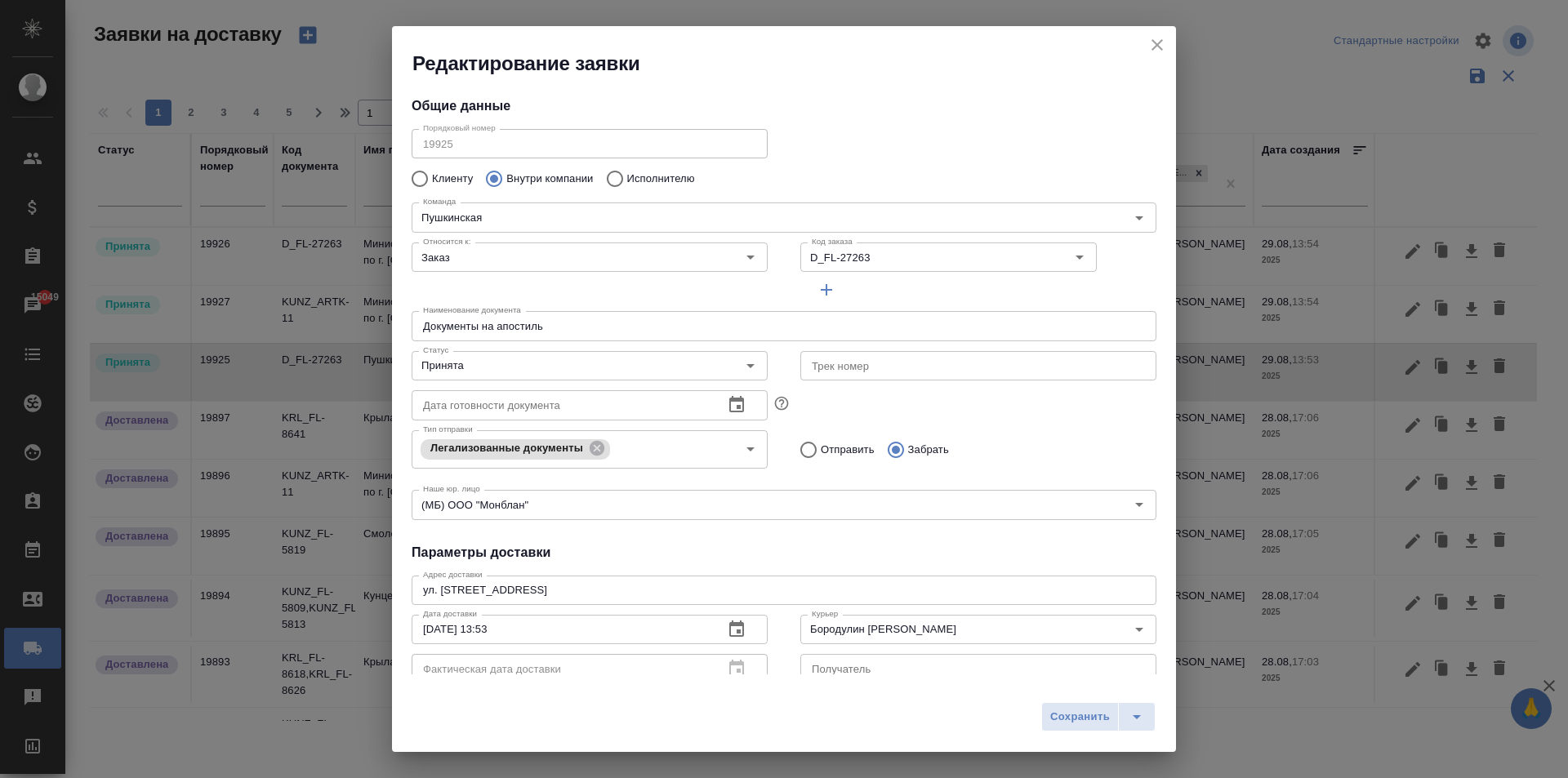
click at [395, 143] on div "Порядковый номер 19925 Порядковый номер" at bounding box center [589, 142] width 389 height 72
click at [1157, 45] on icon "close" at bounding box center [1157, 45] width 12 height 12
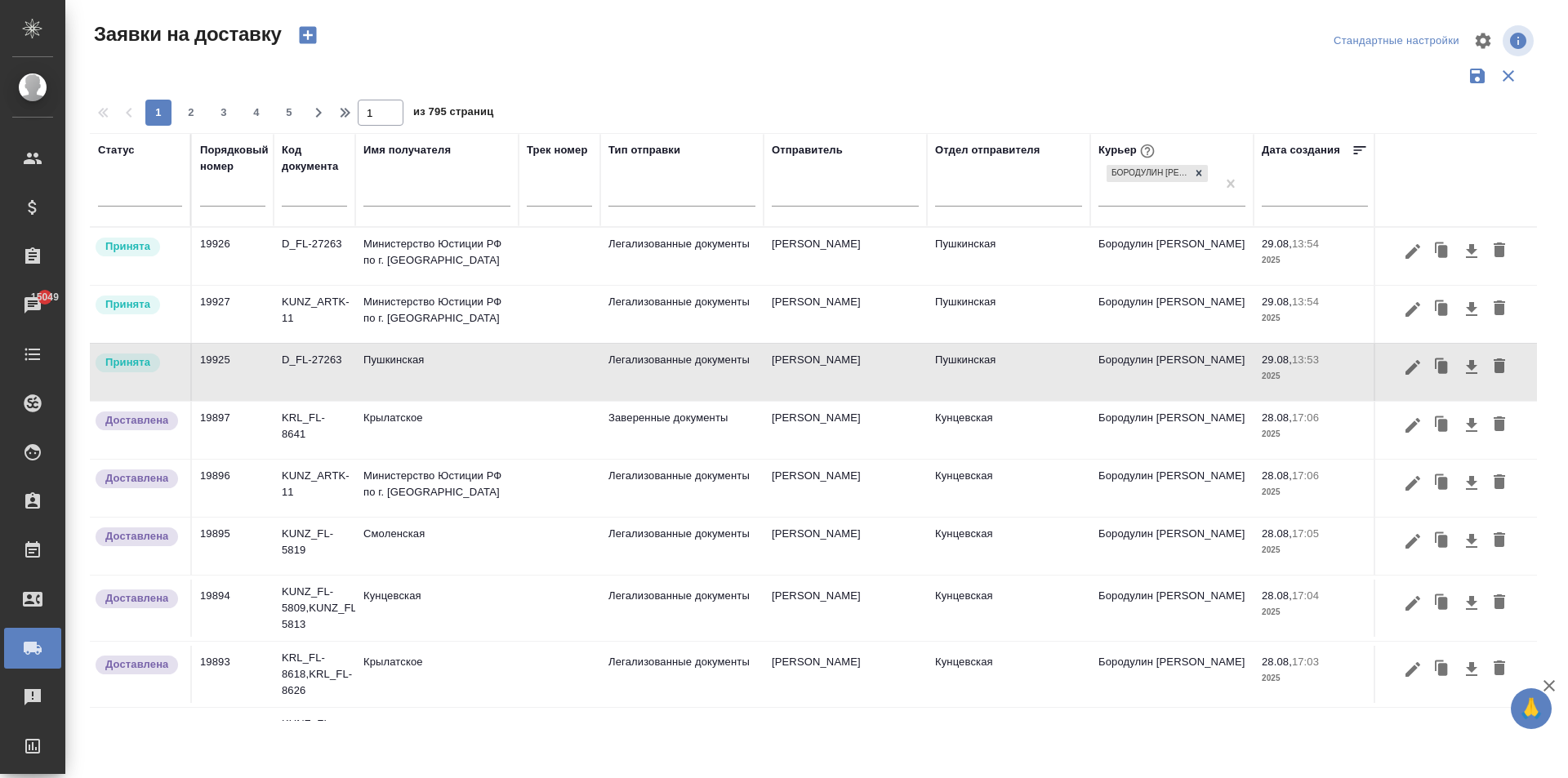
click at [394, 259] on td "Министерство Юстиции РФ по г. [GEOGRAPHIC_DATA]" at bounding box center [437, 256] width 163 height 57
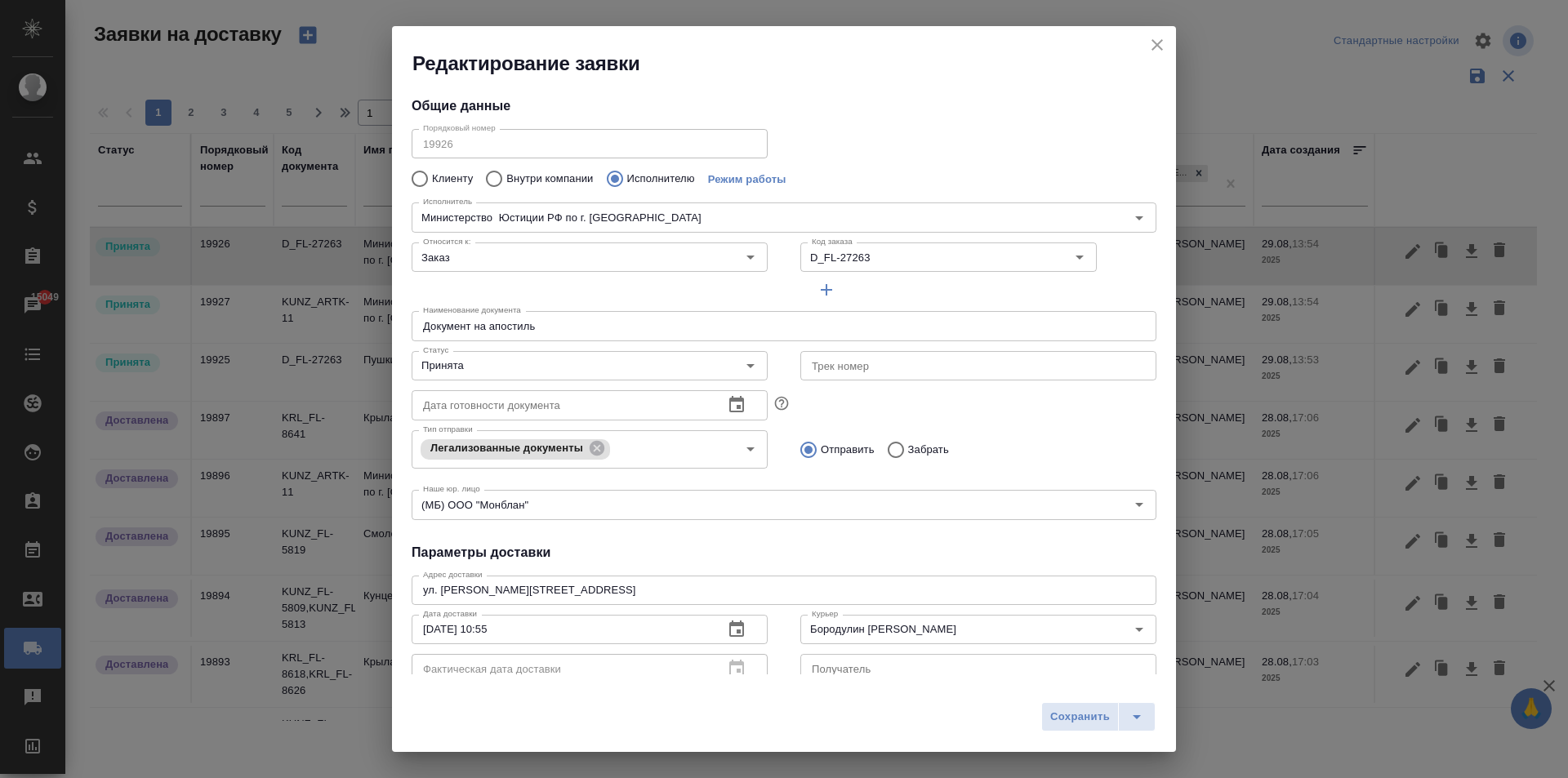
click at [381, 142] on div "Редактирование заявки Общие данные Порядковый номер 19926 Порядковый номер Клие…" at bounding box center [784, 389] width 1568 height 778
click at [1159, 42] on icon "close" at bounding box center [1157, 45] width 12 height 12
